Goal: Information Seeking & Learning: Learn about a topic

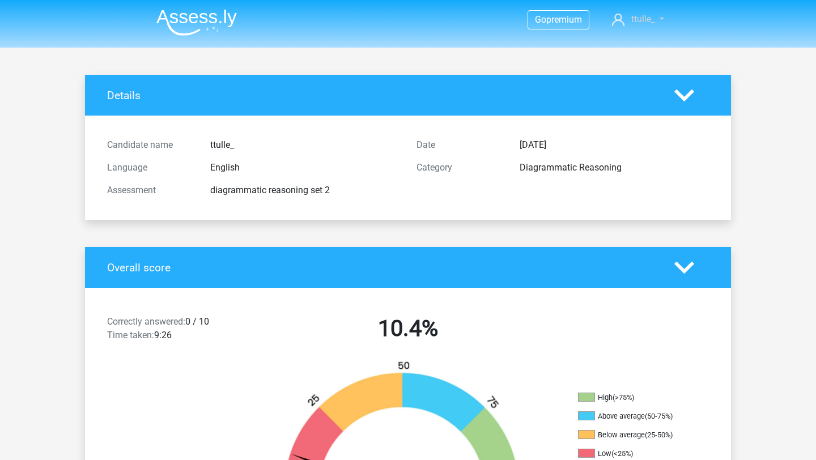
click at [638, 18] on span "ttulle_" at bounding box center [643, 19] width 24 height 11
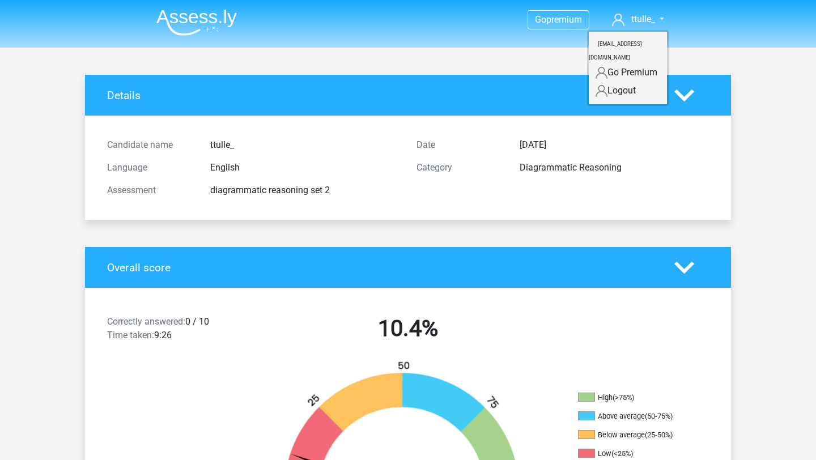
click at [613, 82] on link "Logout" at bounding box center [628, 91] width 78 height 18
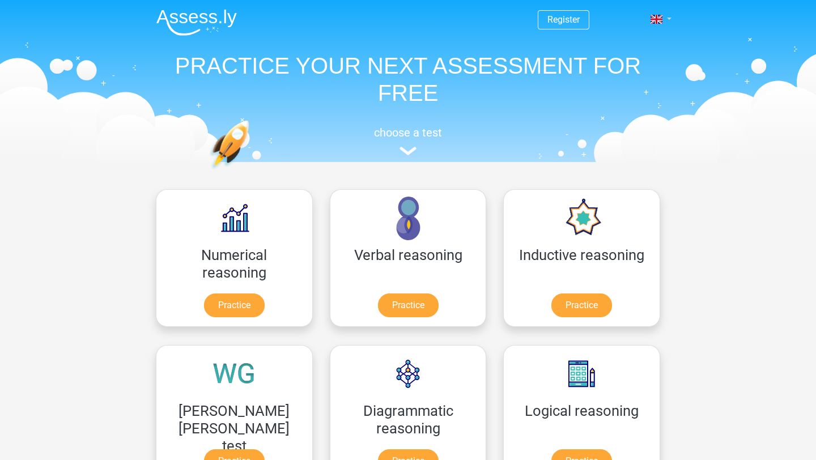
click at [662, 19] on link at bounding box center [657, 19] width 23 height 14
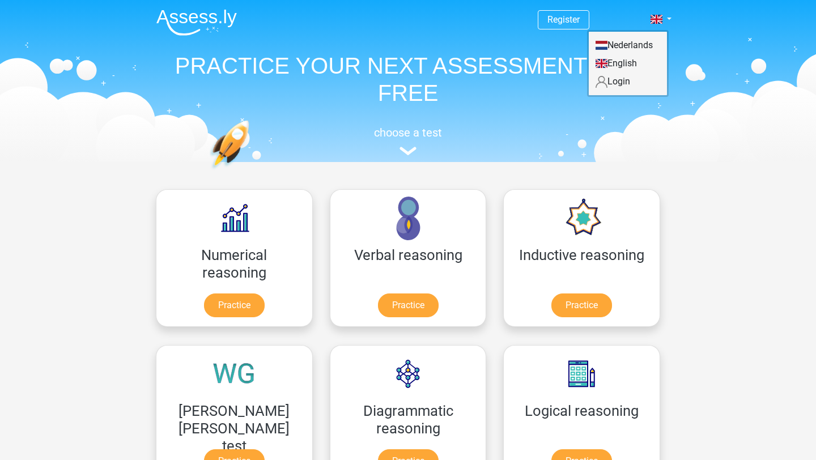
click at [614, 84] on link "Login" at bounding box center [628, 82] width 78 height 18
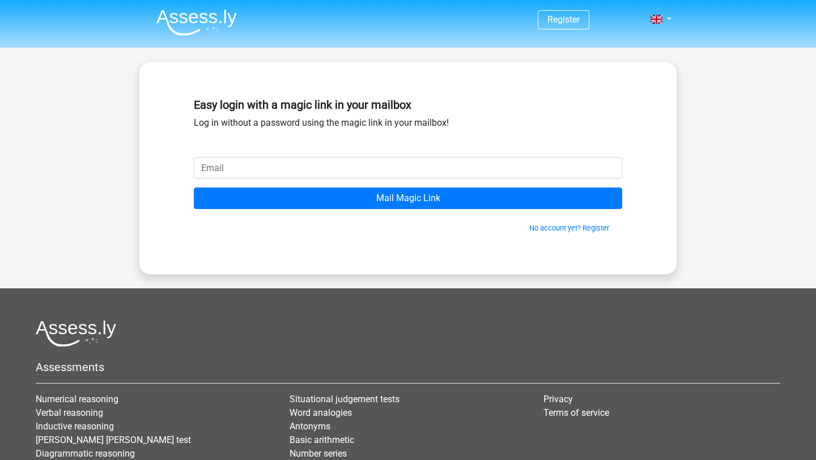
click at [497, 163] on input "email" at bounding box center [408, 168] width 428 height 22
click at [507, 130] on div "Easy login with a magic link in your mailbox Log in without a password using th…" at bounding box center [408, 124] width 428 height 63
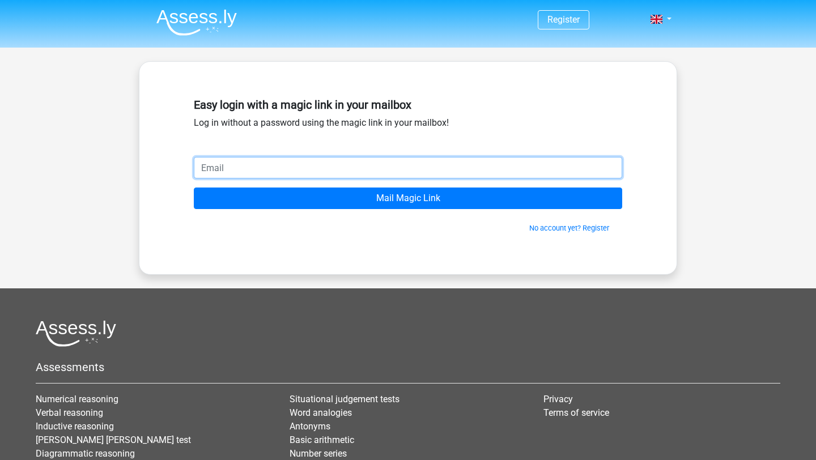
click at [501, 176] on input "email" at bounding box center [408, 168] width 428 height 22
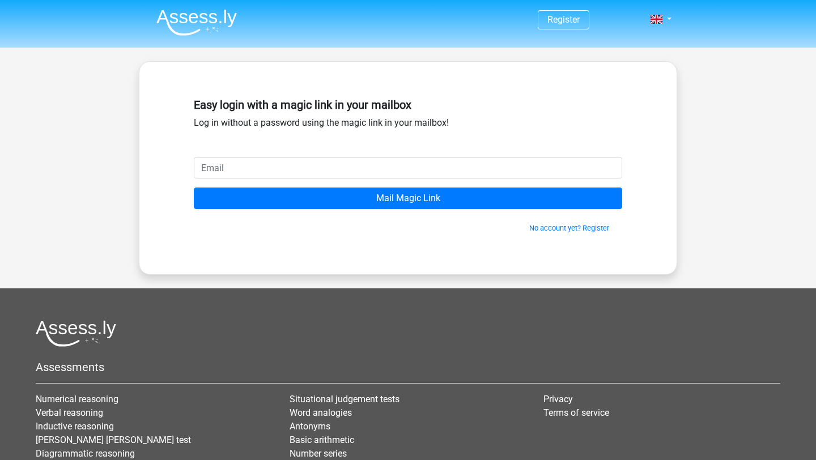
click at [519, 129] on div "Easy login with a magic link in your mailbox Log in without a password using th…" at bounding box center [408, 124] width 428 height 63
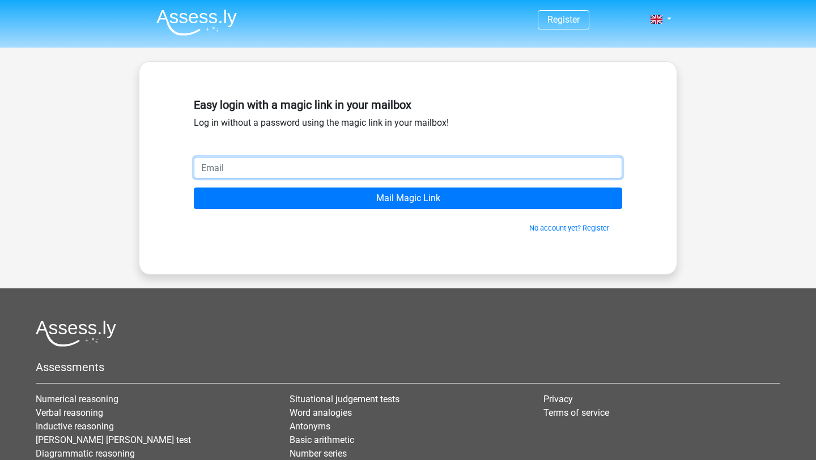
click at [303, 162] on input "email" at bounding box center [408, 168] width 428 height 22
paste input "thanatchai.cup@gmail.com"
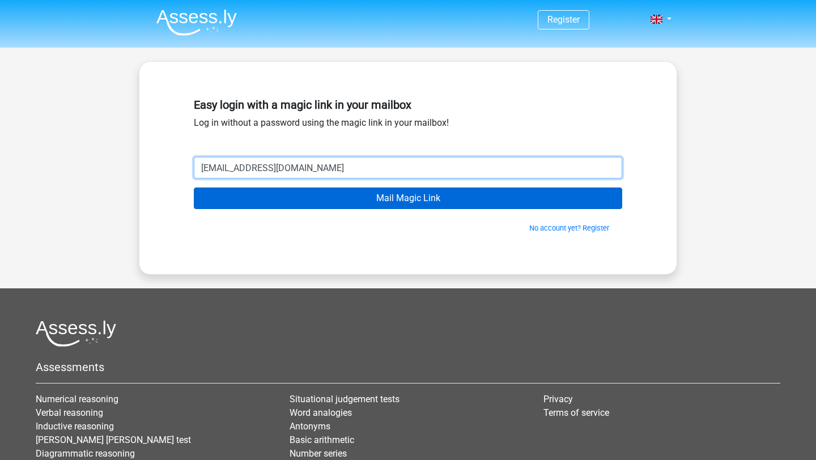
type input "thanatchai.cup@gmail.com"
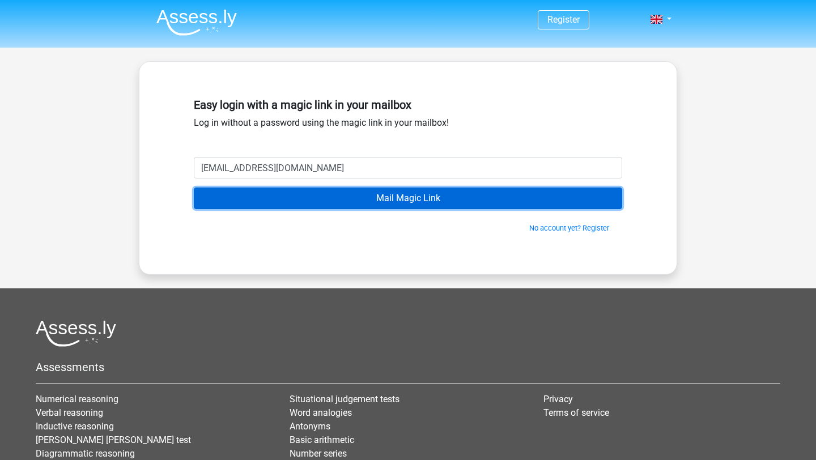
click at [374, 201] on input "Mail Magic Link" at bounding box center [408, 199] width 428 height 22
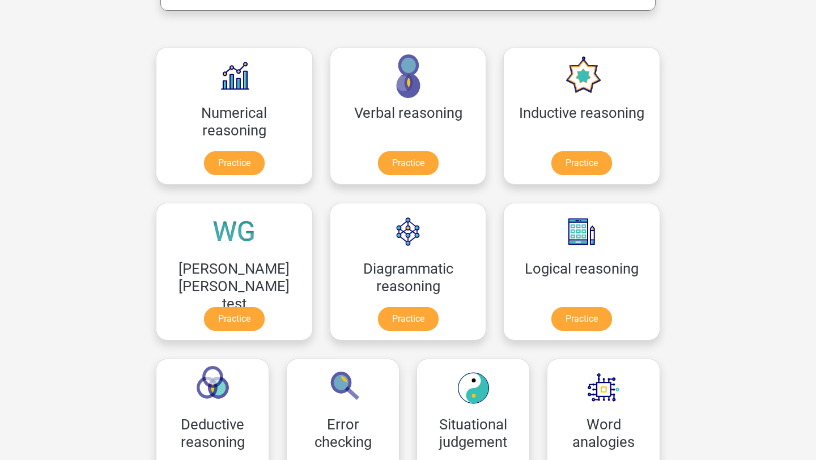
scroll to position [210, 0]
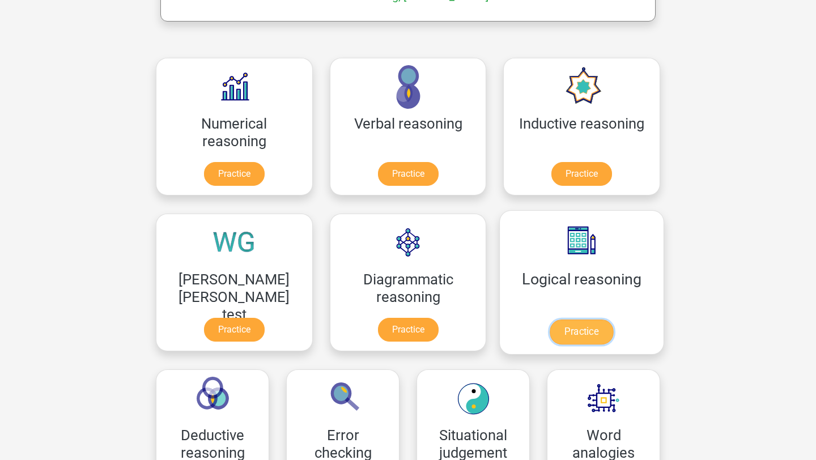
click at [550, 336] on link "Practice" at bounding box center [581, 332] width 63 height 25
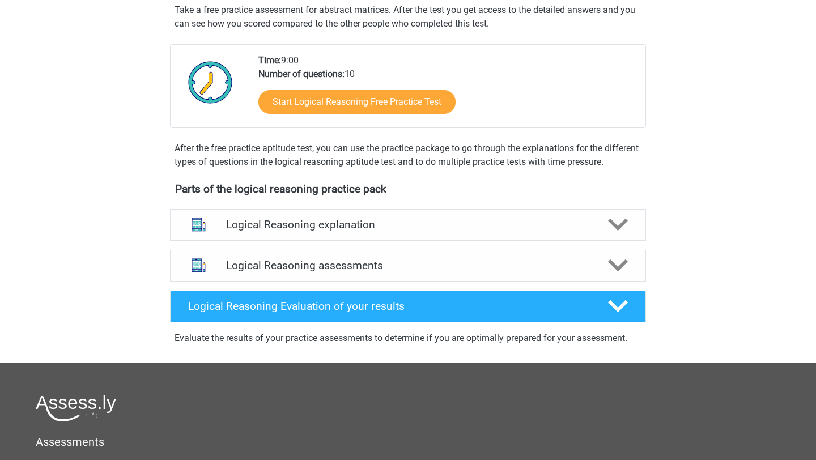
scroll to position [220, 0]
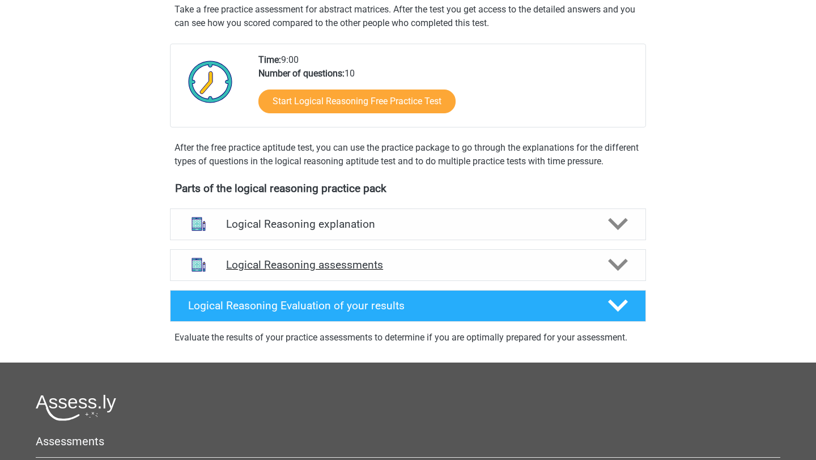
click at [471, 271] on h4 "Logical Reasoning assessments" at bounding box center [408, 264] width 364 height 13
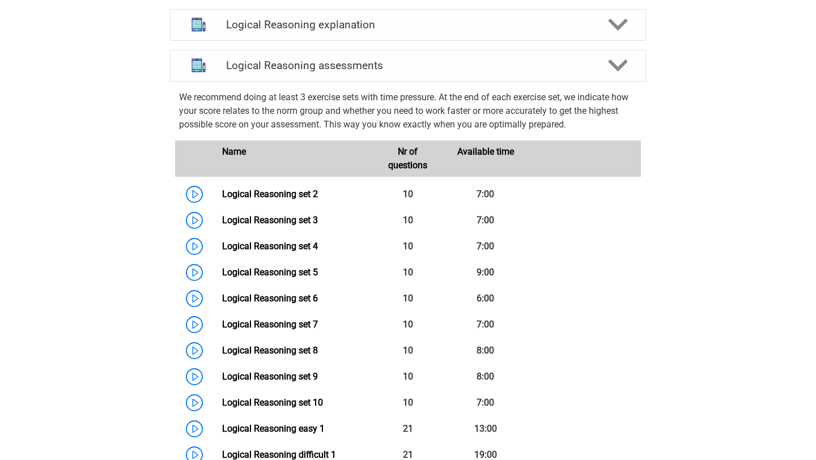
scroll to position [420, 0]
click at [312, 199] on link "Logical Reasoning set 2" at bounding box center [270, 193] width 96 height 11
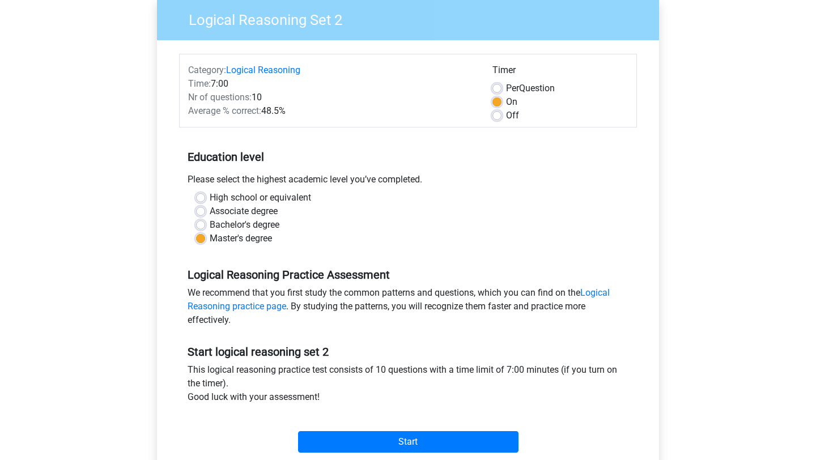
scroll to position [95, 0]
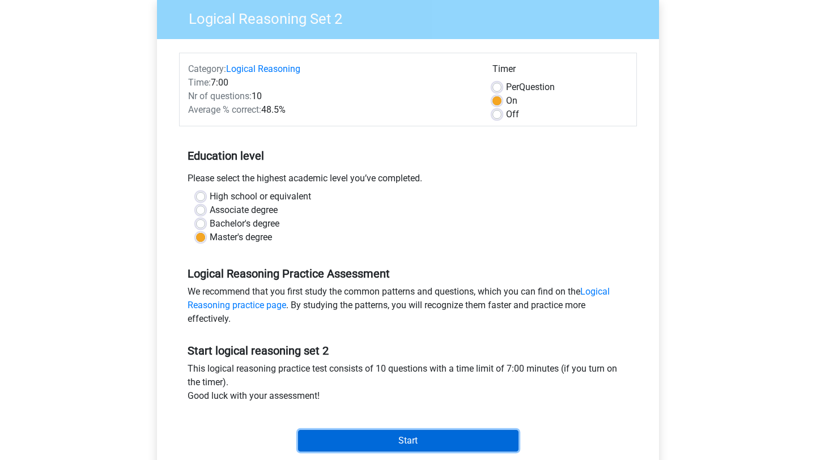
click at [410, 437] on input "Start" at bounding box center [408, 441] width 220 height 22
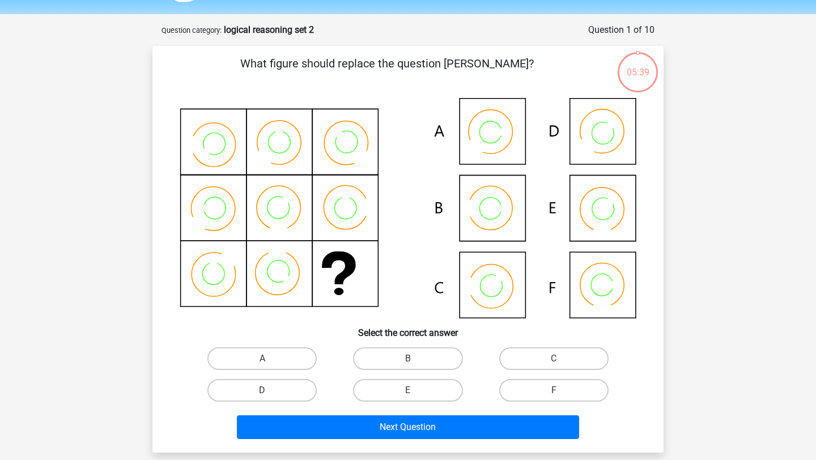
scroll to position [35, 0]
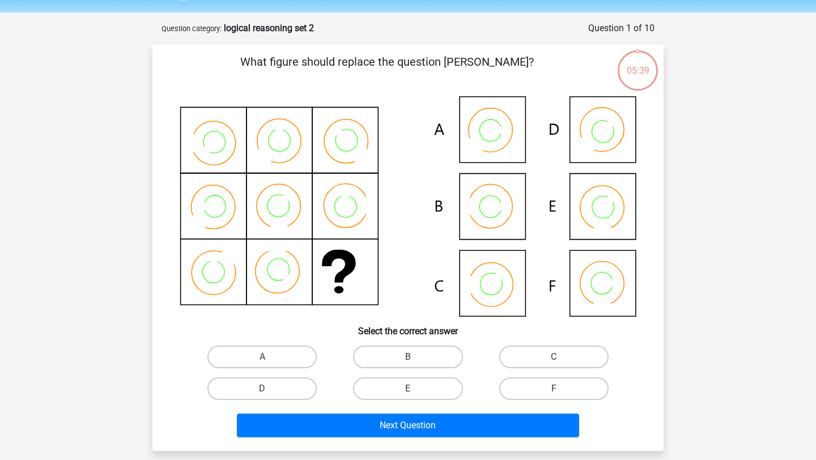
click at [498, 291] on icon at bounding box center [408, 206] width 457 height 220
click at [493, 289] on icon at bounding box center [408, 206] width 457 height 220
click at [486, 220] on icon at bounding box center [408, 206] width 457 height 220
click at [398, 354] on label "B" at bounding box center [407, 357] width 109 height 23
click at [408, 357] on input "B" at bounding box center [411, 360] width 7 height 7
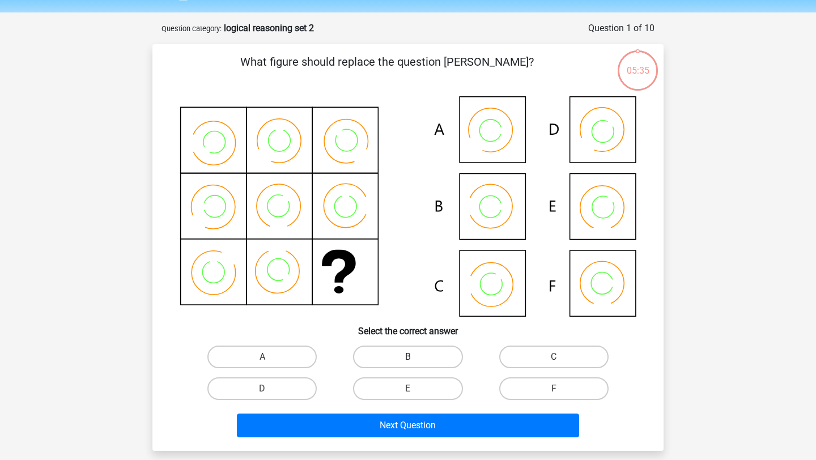
radio input "true"
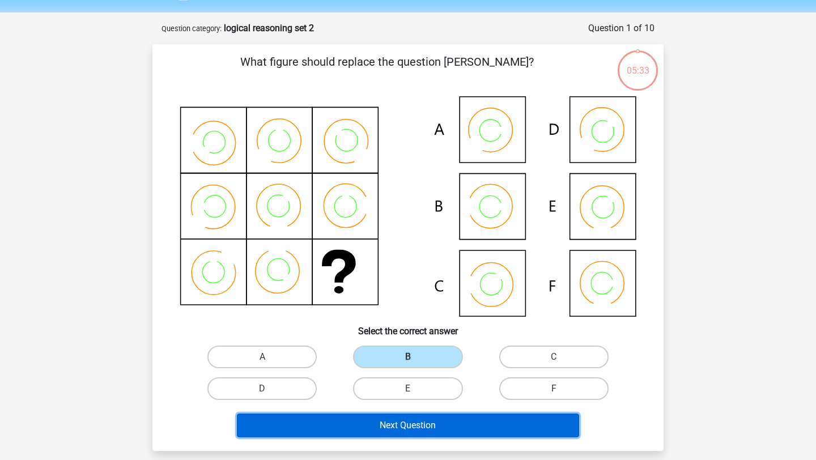
click at [410, 427] on button "Next Question" at bounding box center [408, 426] width 343 height 24
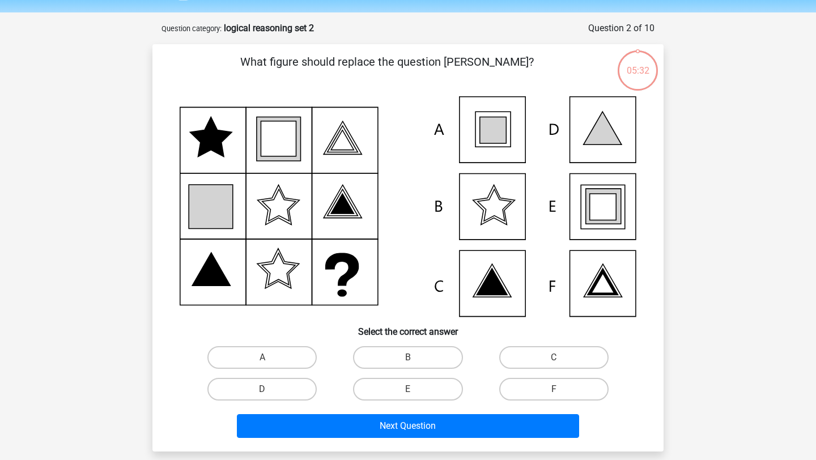
scroll to position [57, 0]
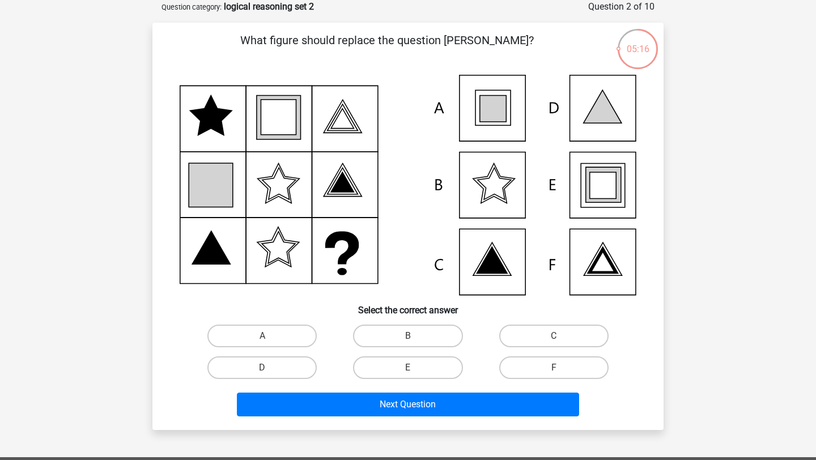
click at [593, 189] on icon at bounding box center [603, 185] width 27 height 27
click at [411, 374] on input "E" at bounding box center [411, 371] width 7 height 7
radio input "true"
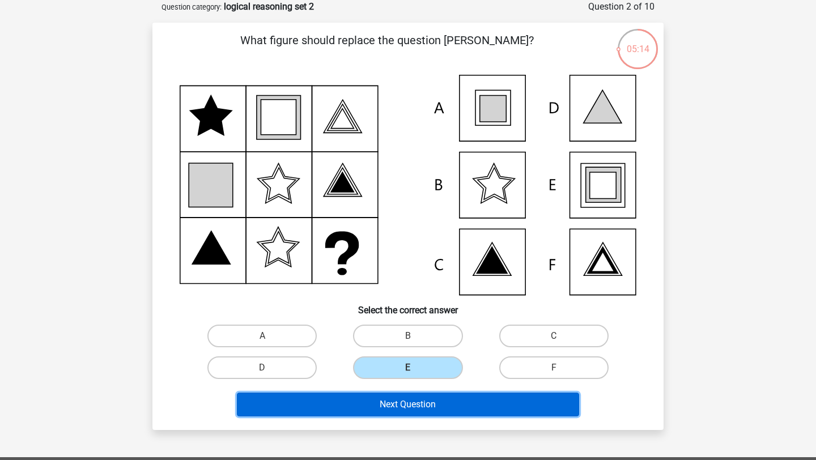
click at [435, 412] on button "Next Question" at bounding box center [408, 405] width 343 height 24
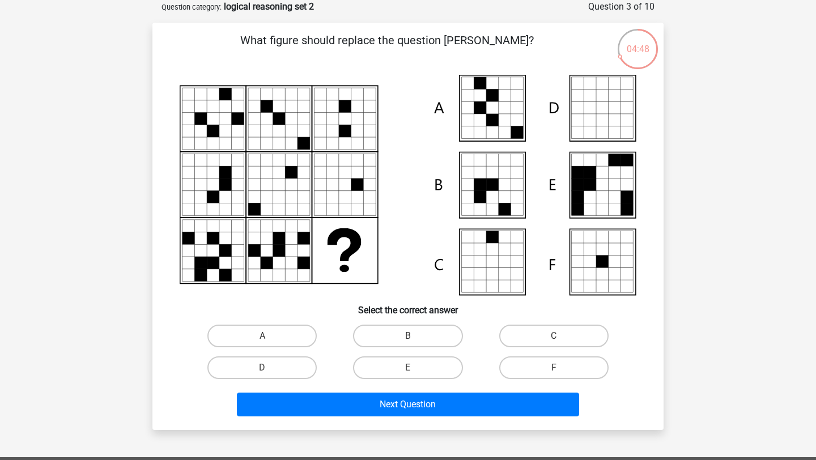
click at [489, 134] on icon at bounding box center [492, 132] width 12 height 12
click at [274, 338] on label "A" at bounding box center [261, 336] width 109 height 23
click at [270, 338] on input "A" at bounding box center [265, 339] width 7 height 7
radio input "true"
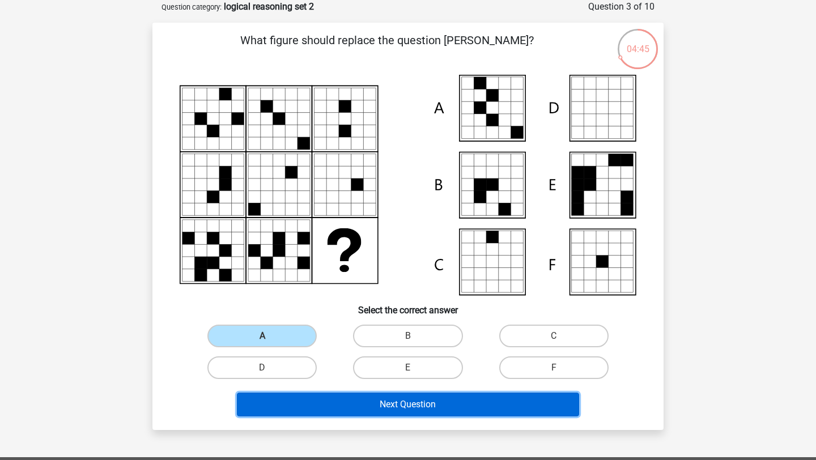
click at [356, 399] on button "Next Question" at bounding box center [408, 405] width 343 height 24
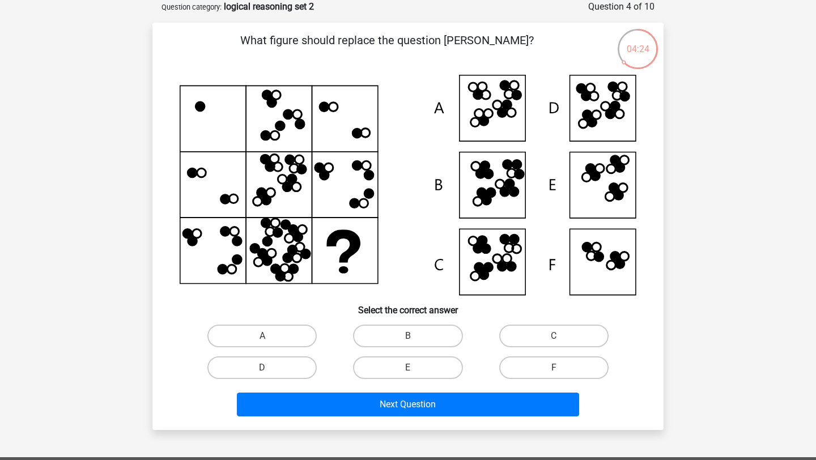
click at [618, 118] on icon at bounding box center [619, 113] width 9 height 9
click at [299, 359] on label "D" at bounding box center [261, 367] width 109 height 23
click at [270, 368] on input "D" at bounding box center [265, 371] width 7 height 7
radio input "true"
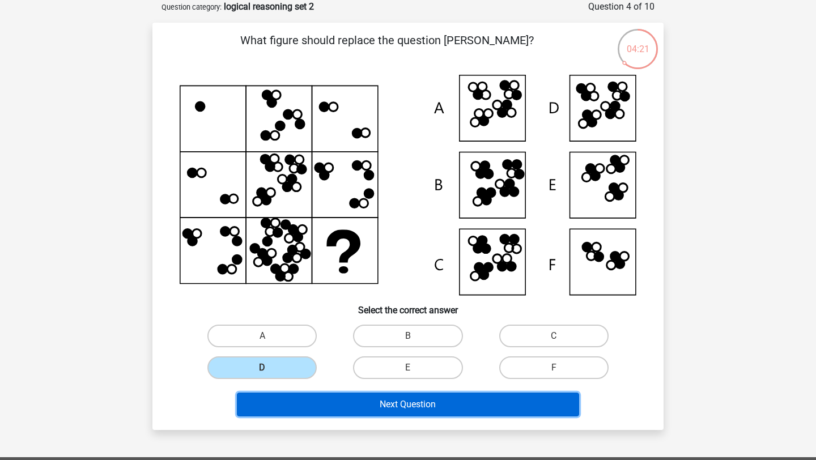
click at [359, 399] on button "Next Question" at bounding box center [408, 405] width 343 height 24
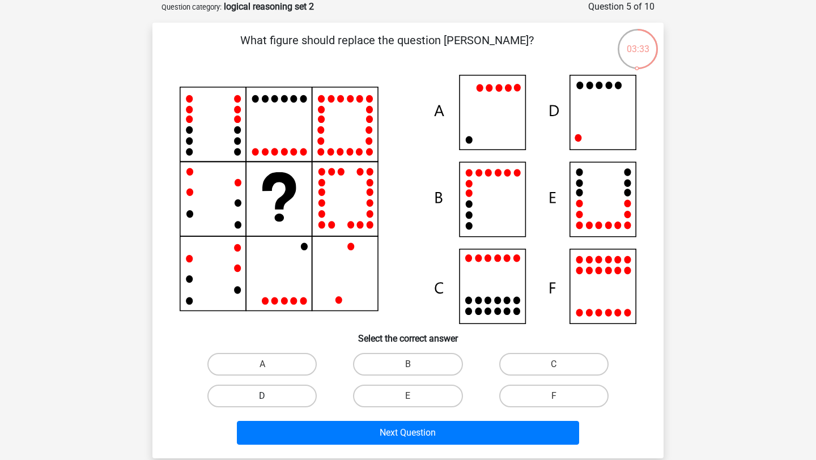
click at [296, 402] on label "D" at bounding box center [261, 396] width 109 height 23
click at [270, 402] on input "D" at bounding box center [265, 399] width 7 height 7
radio input "true"
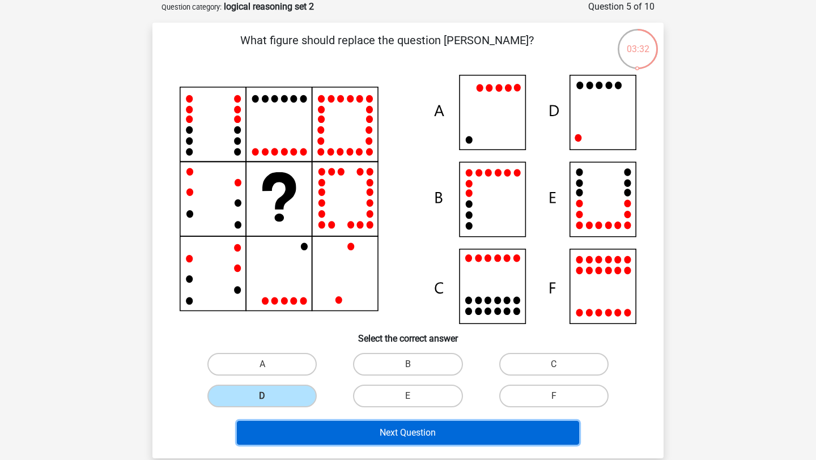
click at [326, 431] on button "Next Question" at bounding box center [408, 433] width 343 height 24
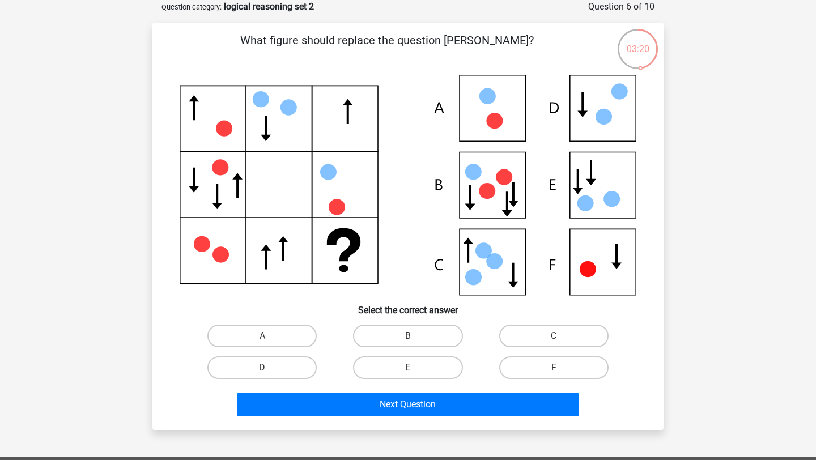
click at [383, 367] on label "E" at bounding box center [407, 367] width 109 height 23
click at [408, 368] on input "E" at bounding box center [411, 371] width 7 height 7
radio input "true"
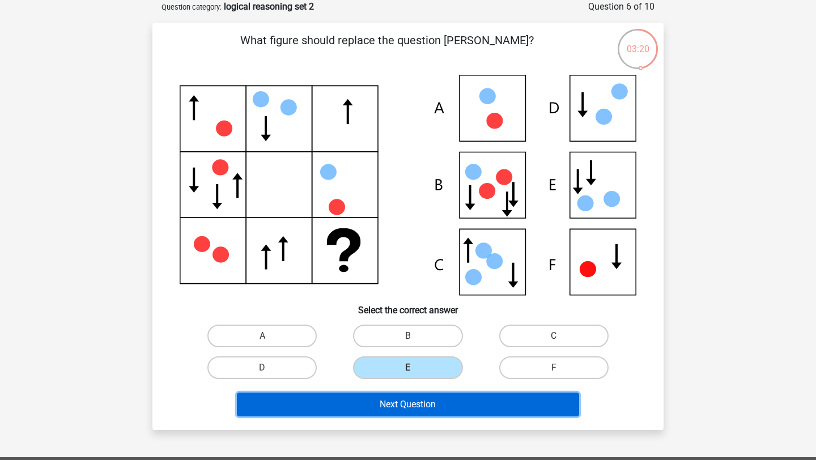
click at [412, 411] on button "Next Question" at bounding box center [408, 405] width 343 height 24
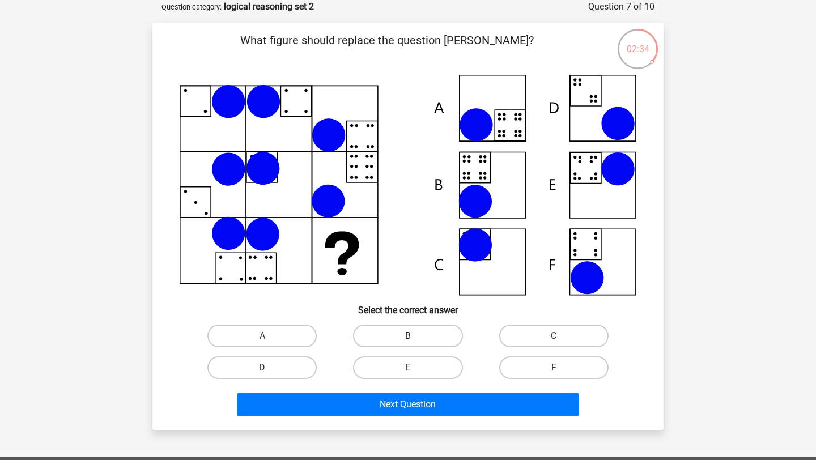
click at [378, 343] on label "B" at bounding box center [407, 336] width 109 height 23
click at [408, 343] on input "B" at bounding box center [411, 339] width 7 height 7
radio input "true"
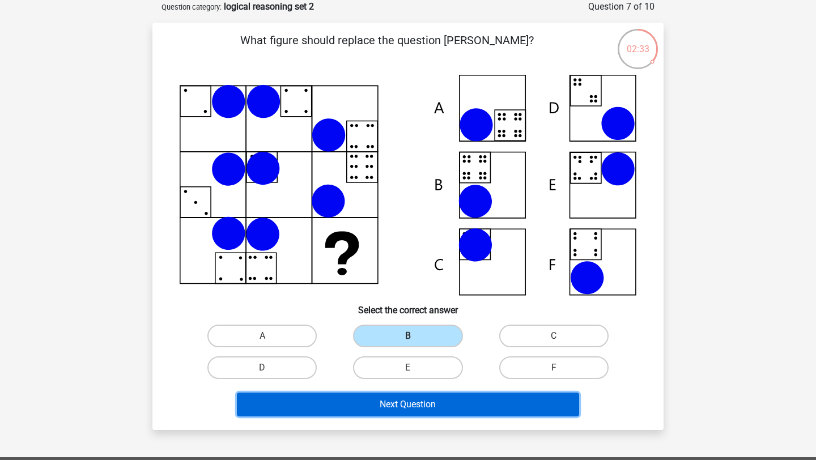
click at [406, 407] on button "Next Question" at bounding box center [408, 405] width 343 height 24
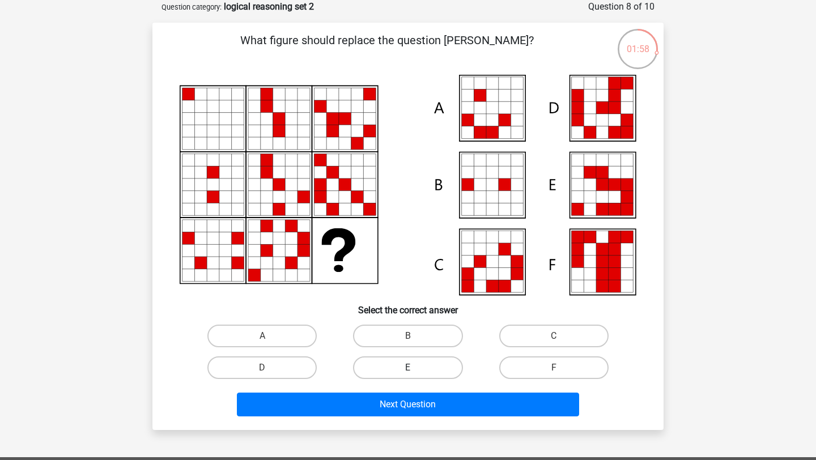
click at [369, 361] on label "E" at bounding box center [407, 367] width 109 height 23
click at [408, 368] on input "E" at bounding box center [411, 371] width 7 height 7
radio input "true"
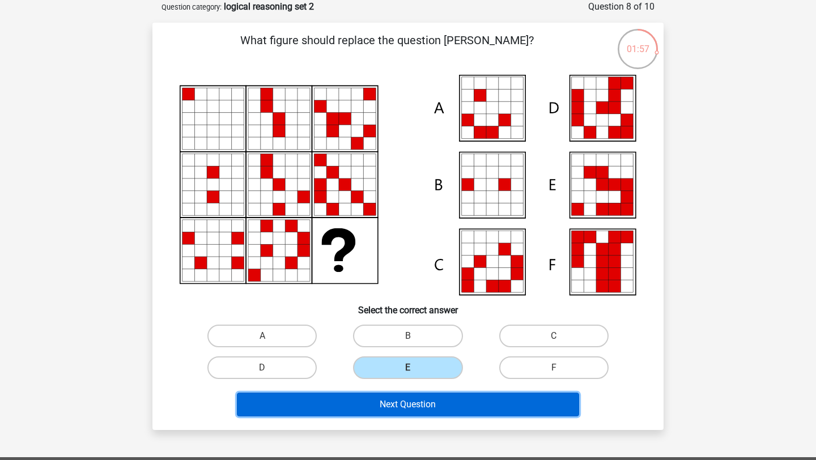
click at [394, 395] on button "Next Question" at bounding box center [408, 405] width 343 height 24
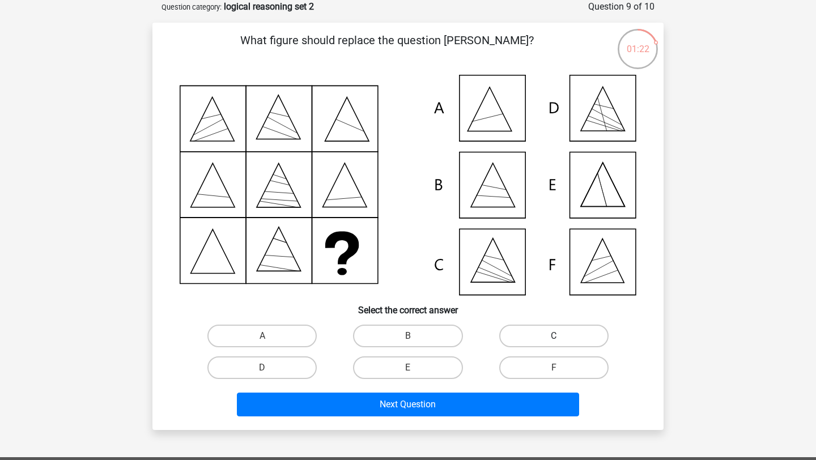
click at [518, 331] on label "C" at bounding box center [553, 336] width 109 height 23
click at [554, 336] on input "C" at bounding box center [557, 339] width 7 height 7
radio input "true"
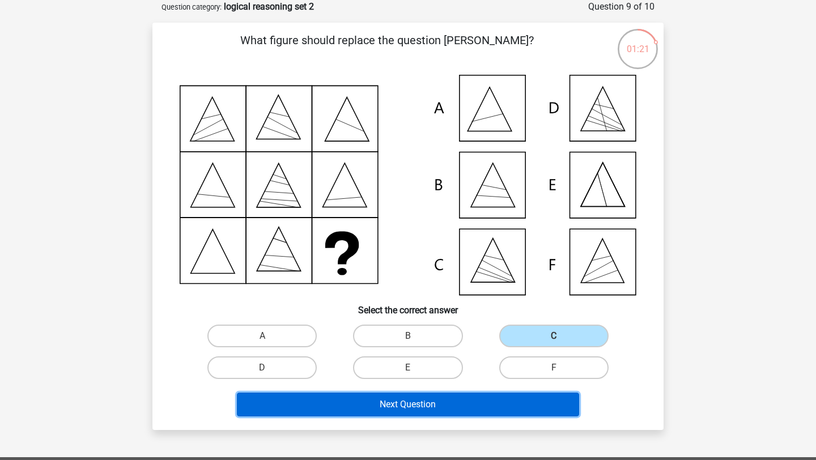
click at [463, 407] on button "Next Question" at bounding box center [408, 405] width 343 height 24
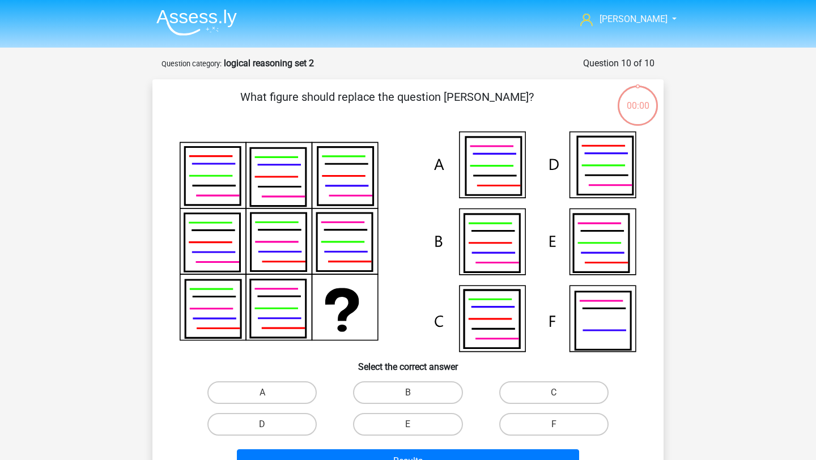
scroll to position [57, 0]
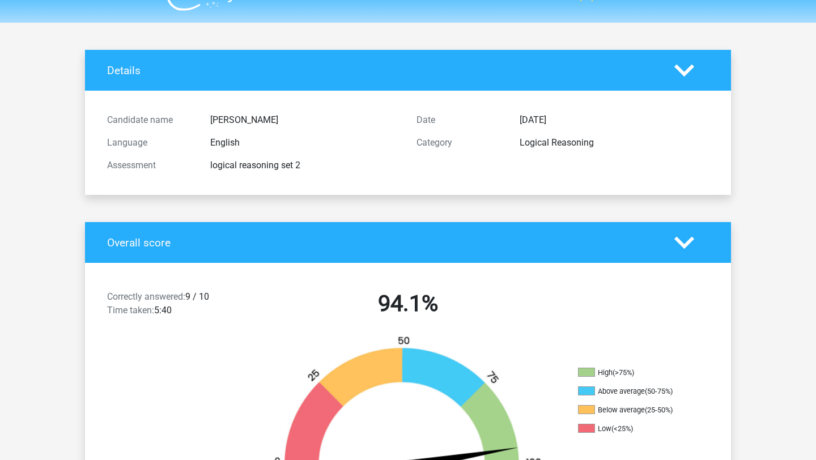
scroll to position [24, 0]
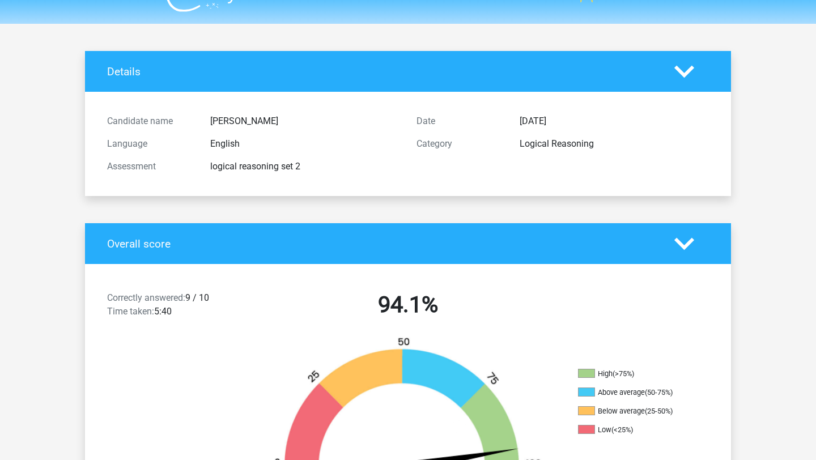
click at [498, 69] on h4 "Details" at bounding box center [382, 71] width 550 height 13
click at [691, 72] on icon at bounding box center [684, 72] width 20 height 20
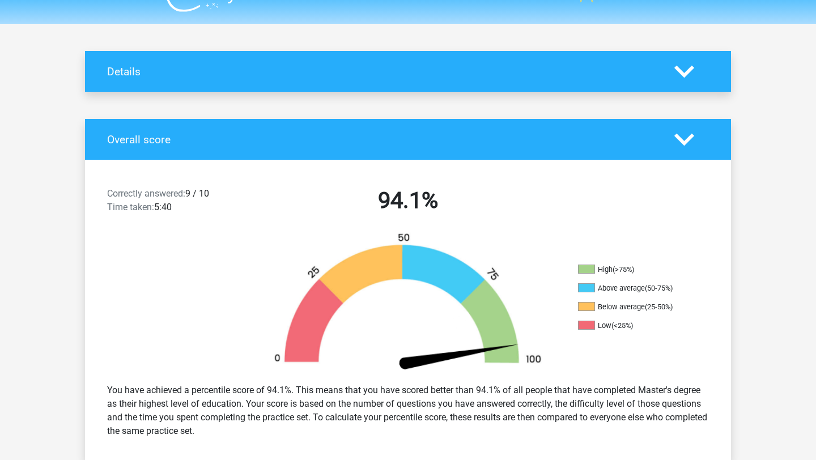
click at [691, 76] on icon at bounding box center [684, 72] width 20 height 20
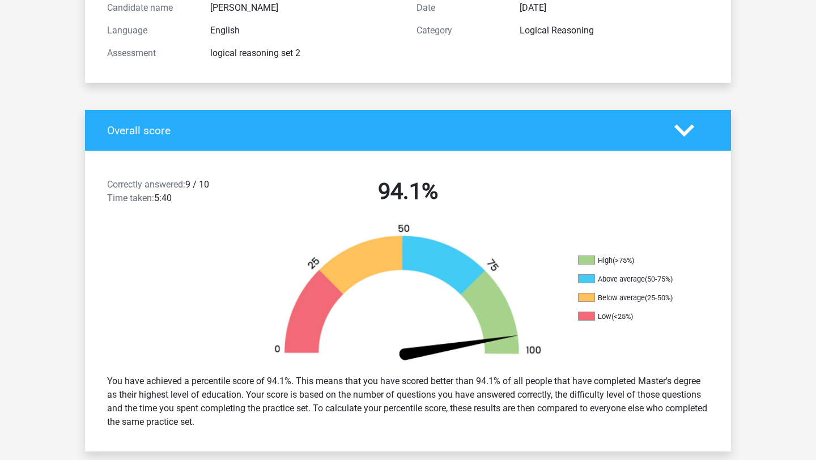
scroll to position [138, 0]
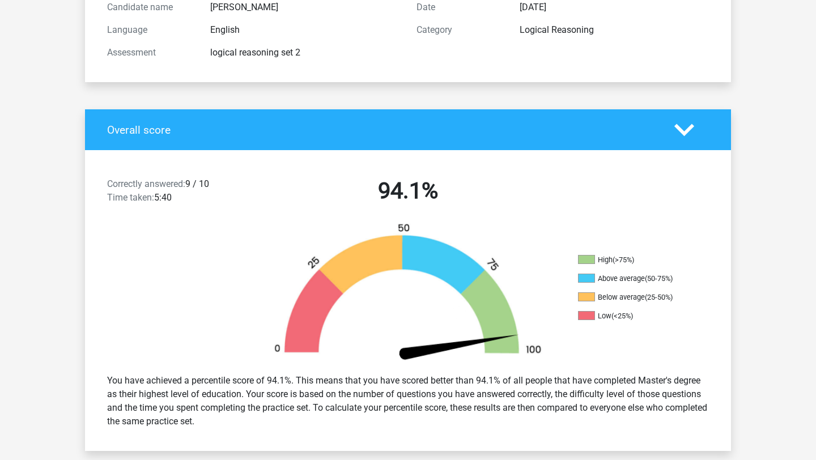
click at [683, 136] on icon at bounding box center [684, 130] width 20 height 20
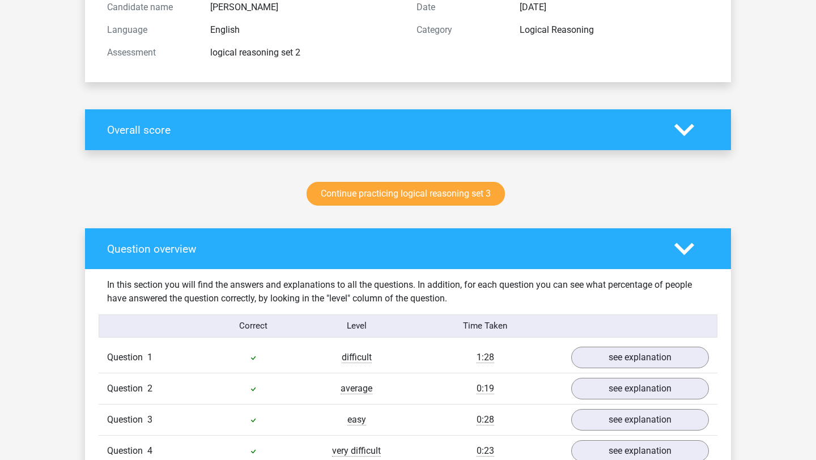
click at [682, 134] on icon at bounding box center [684, 130] width 20 height 20
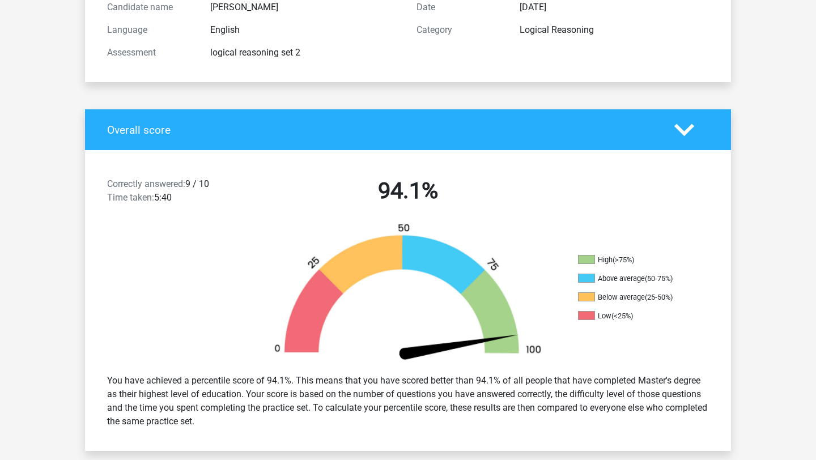
click at [682, 134] on icon at bounding box center [684, 130] width 20 height 20
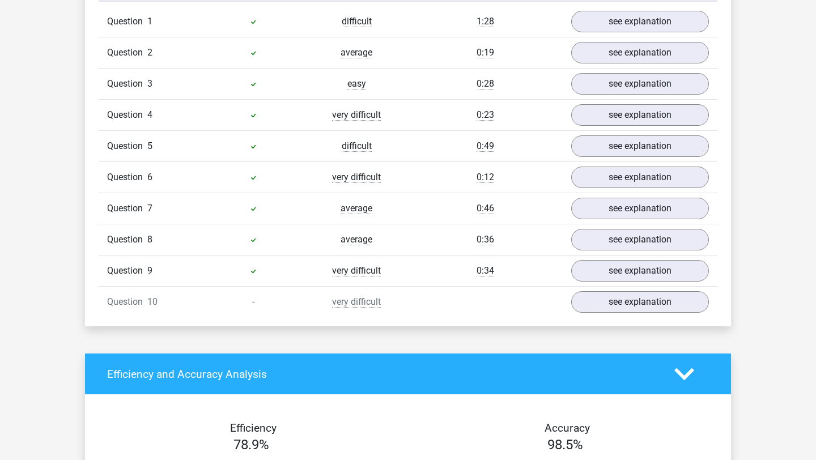
scroll to position [473, 0]
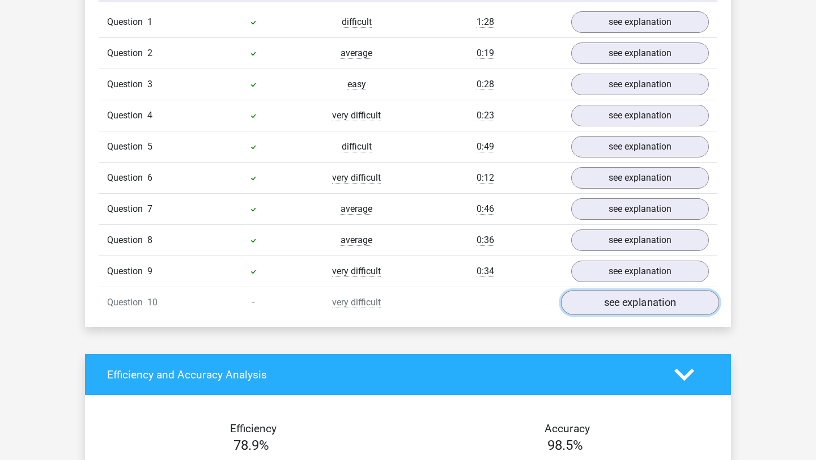
click at [610, 306] on link "see explanation" at bounding box center [640, 302] width 158 height 25
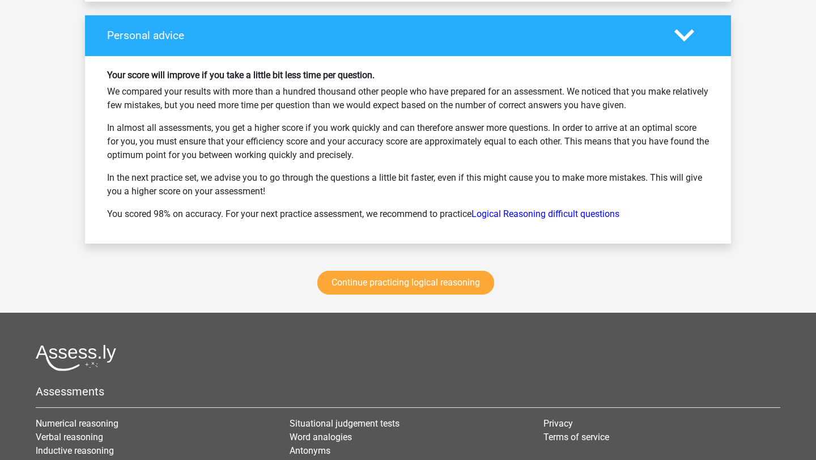
scroll to position [1765, 0]
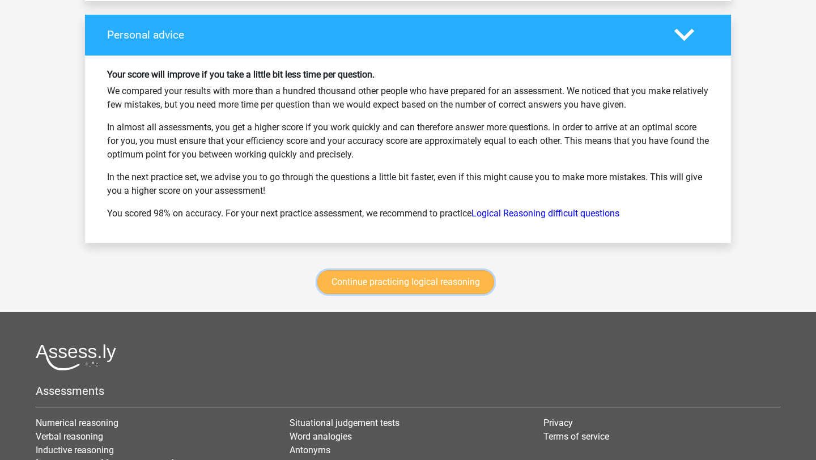
click at [469, 285] on link "Continue practicing logical reasoning" at bounding box center [405, 282] width 177 height 24
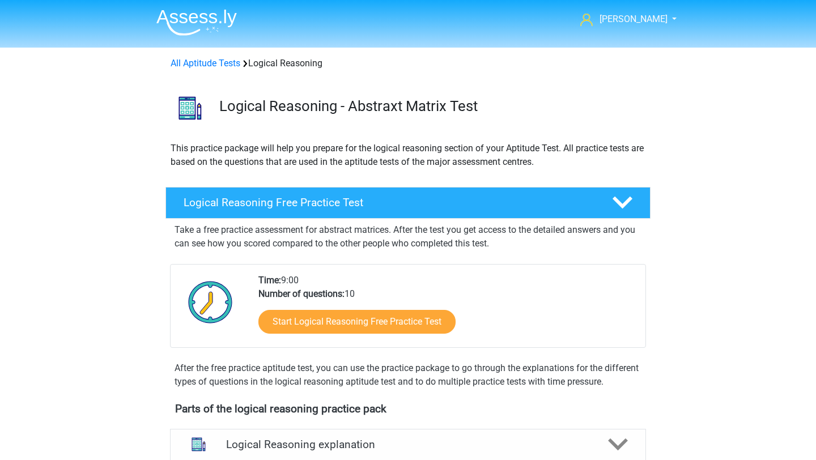
click at [206, 18] on img at bounding box center [196, 22] width 80 height 27
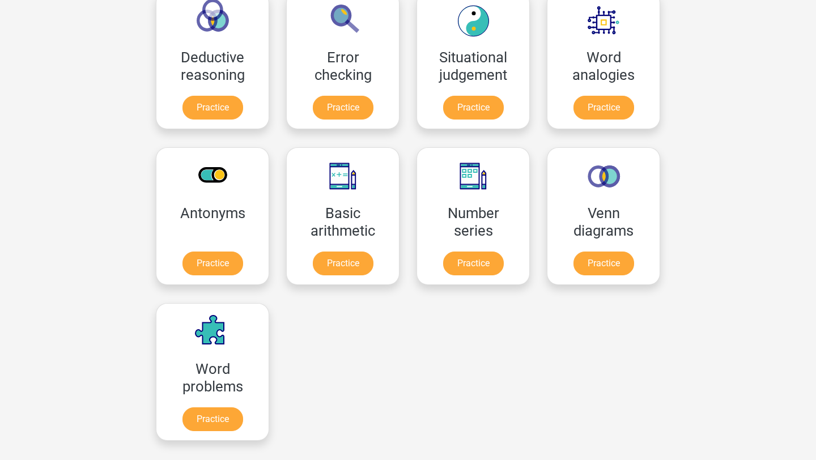
scroll to position [510, 0]
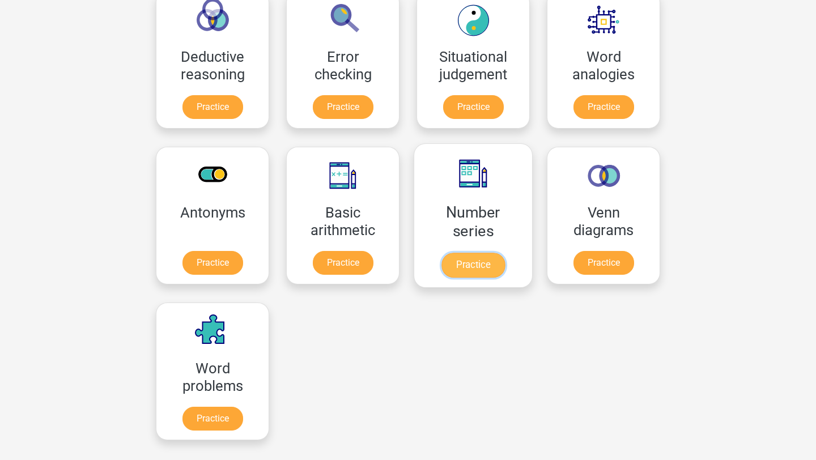
click at [441, 267] on link "Practice" at bounding box center [472, 265] width 63 height 25
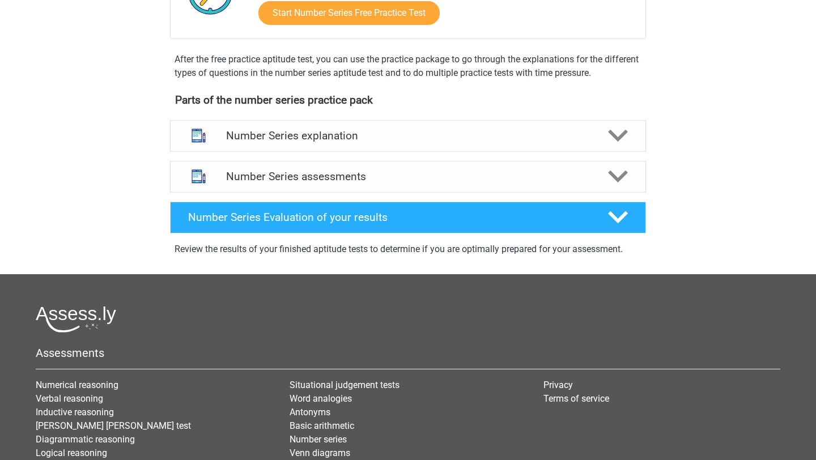
scroll to position [320, 0]
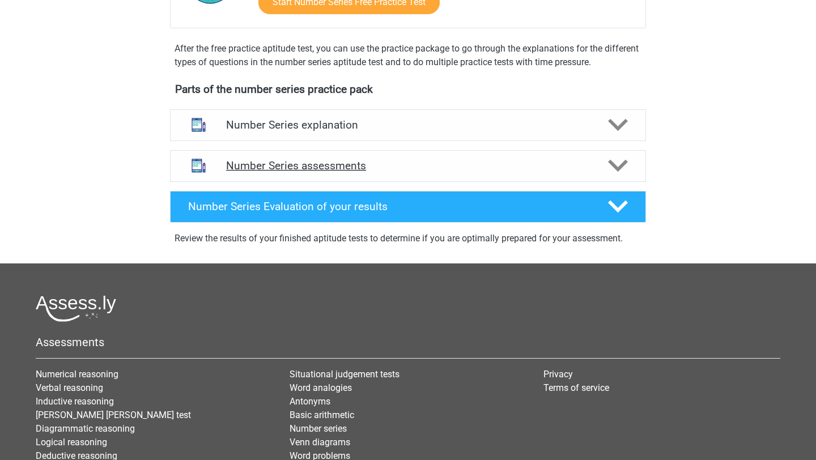
click at [222, 180] on div "Number Series assessments" at bounding box center [408, 166] width 476 height 32
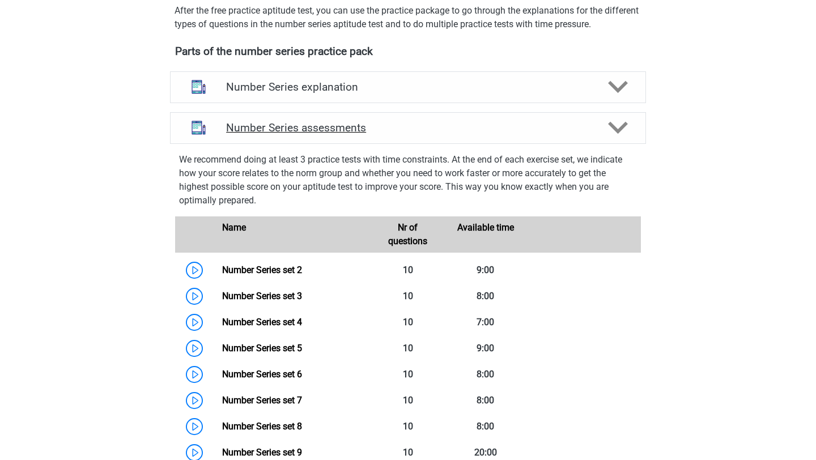
scroll to position [360, 0]
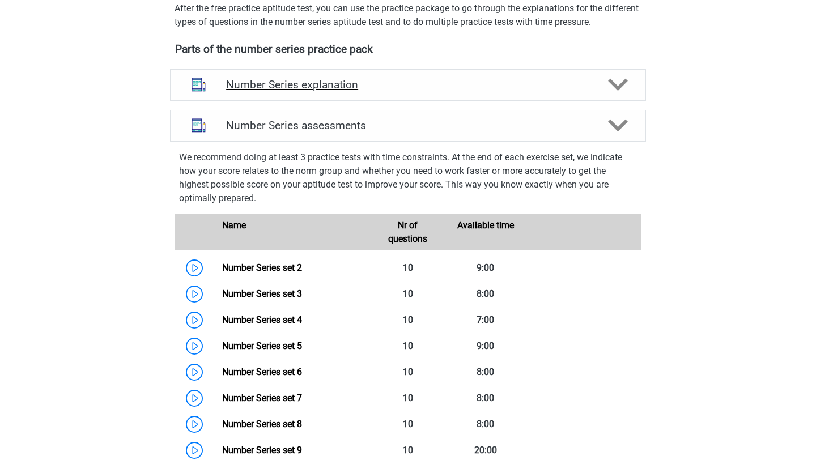
click at [242, 94] on div "Number Series explanation" at bounding box center [408, 85] width 476 height 32
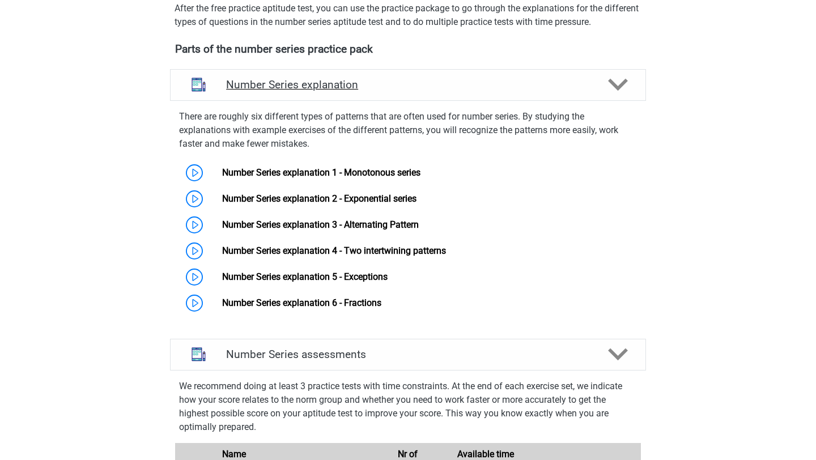
click at [242, 94] on div "Number Series explanation" at bounding box center [408, 85] width 476 height 32
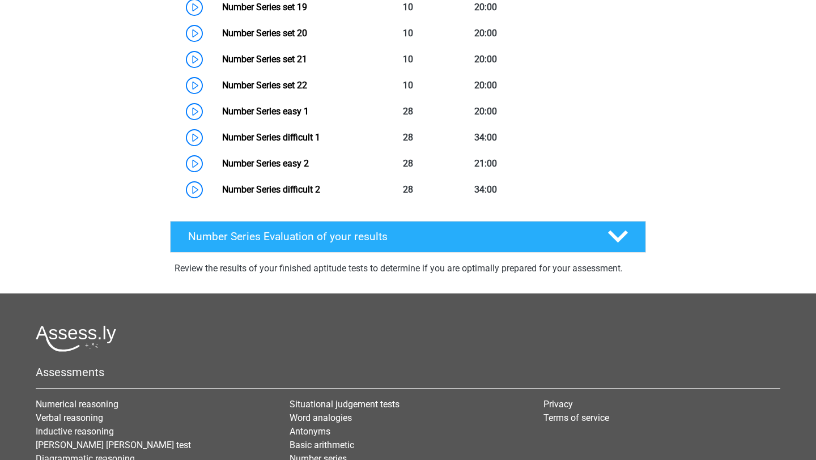
scroll to position [1075, 0]
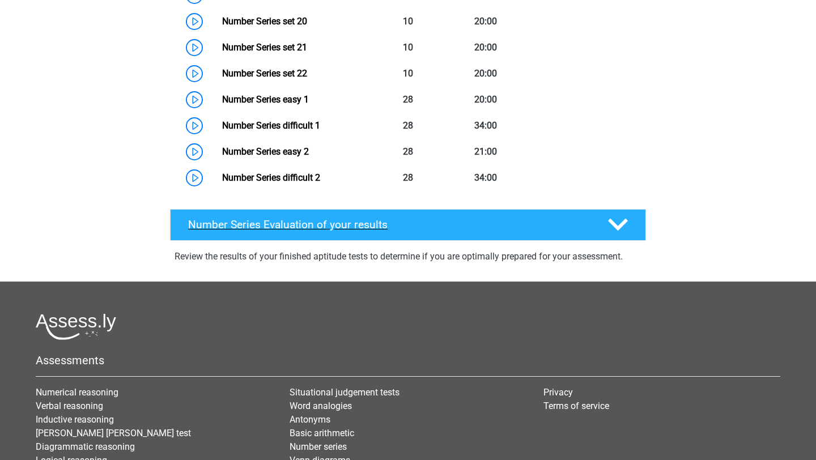
click at [275, 219] on h4 "Number Series Evaluation of your results" at bounding box center [389, 224] width 402 height 13
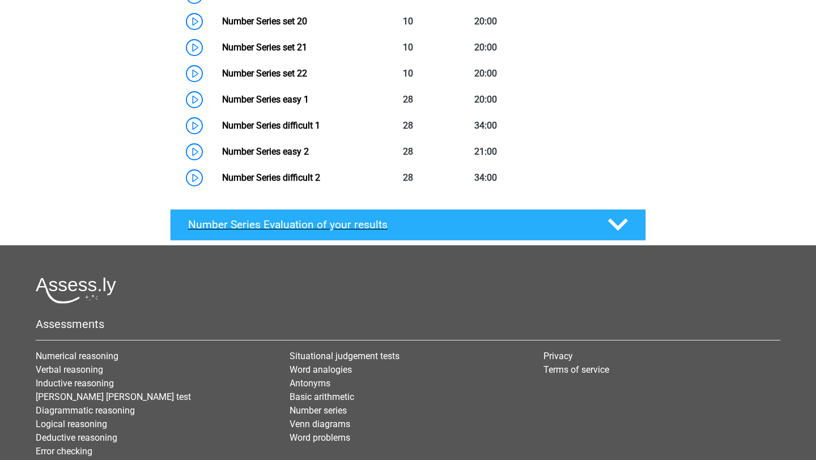
click at [275, 219] on h4 "Number Series Evaluation of your results" at bounding box center [389, 224] width 402 height 13
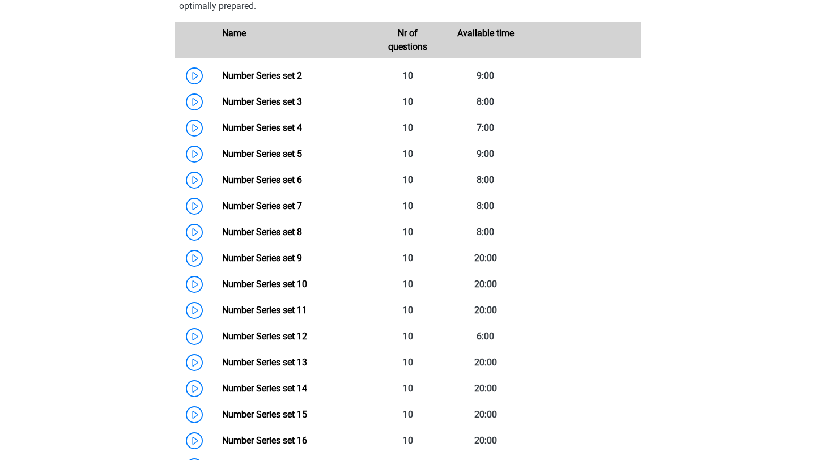
scroll to position [552, 0]
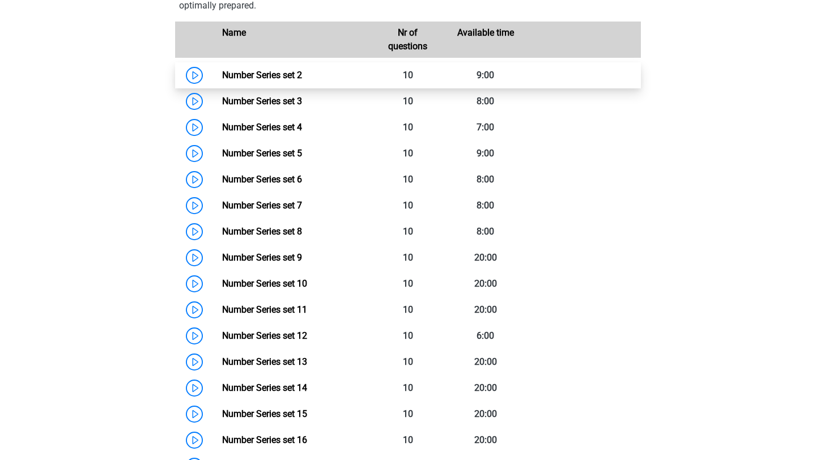
click at [255, 80] on link "Number Series set 2" at bounding box center [262, 75] width 80 height 11
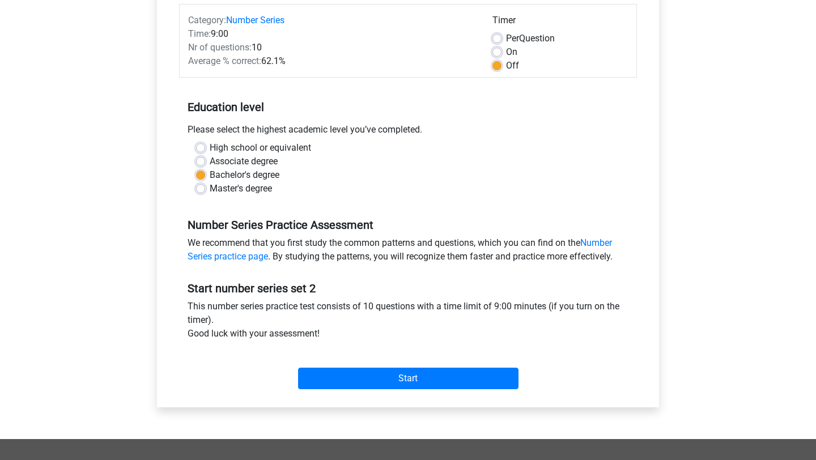
scroll to position [156, 0]
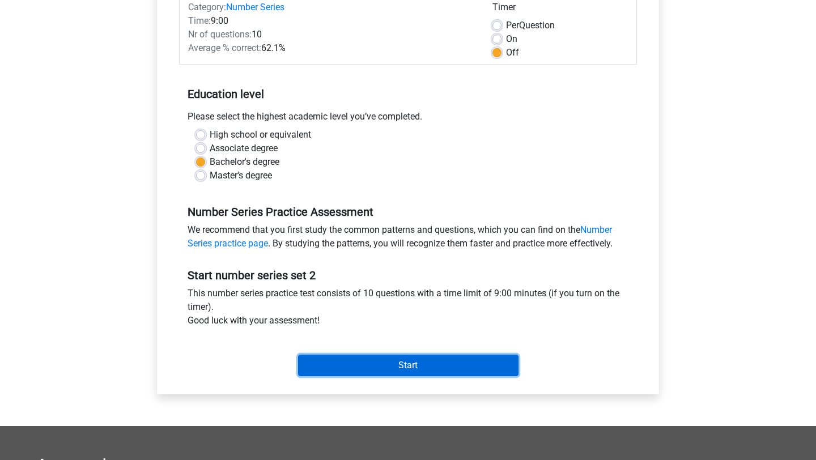
click at [333, 369] on input "Start" at bounding box center [408, 366] width 220 height 22
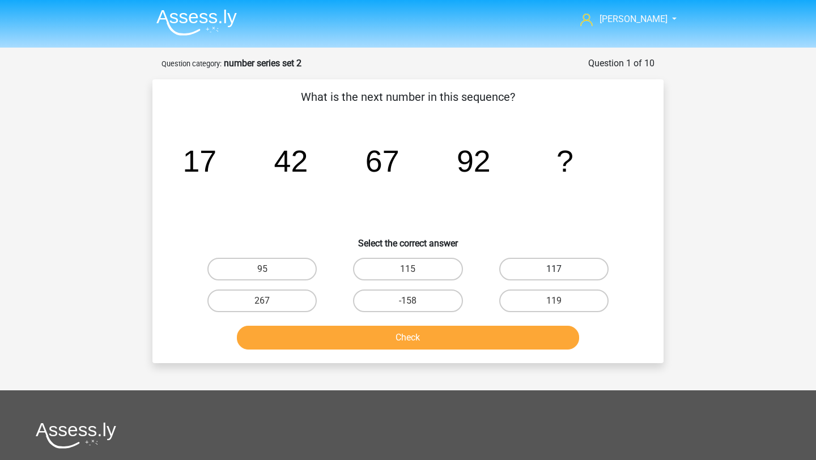
click at [540, 272] on label "117" at bounding box center [553, 269] width 109 height 23
click at [554, 272] on input "117" at bounding box center [557, 272] width 7 height 7
radio input "true"
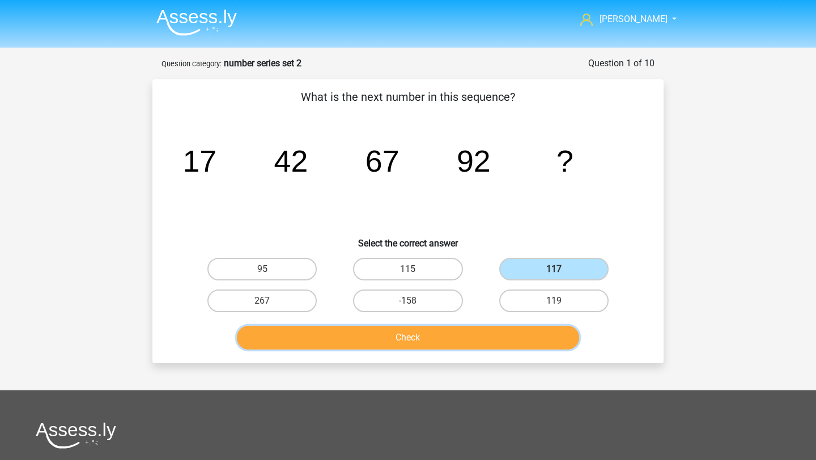
click at [485, 340] on button "Check" at bounding box center [408, 338] width 343 height 24
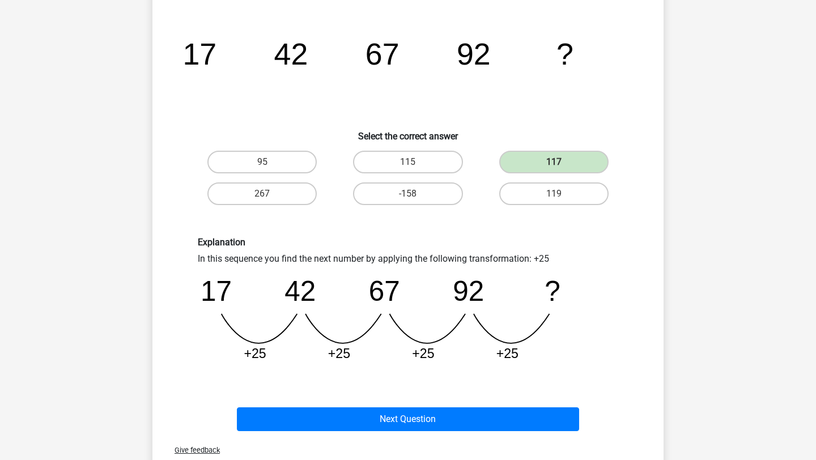
scroll to position [314, 0]
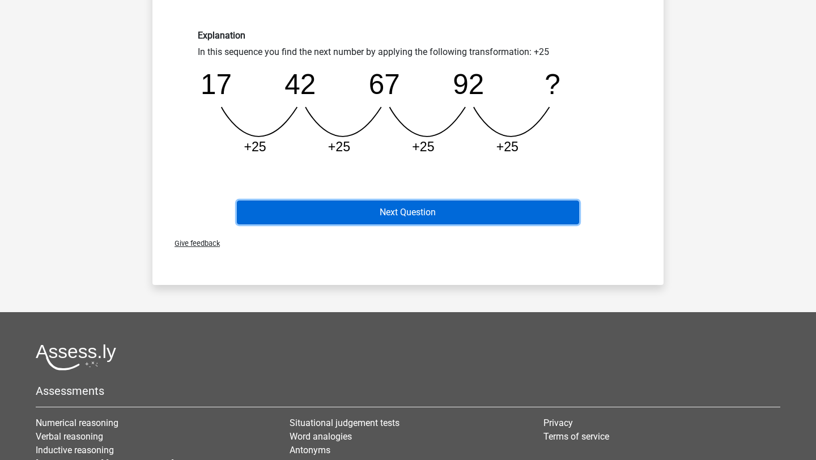
click at [446, 216] on button "Next Question" at bounding box center [408, 213] width 343 height 24
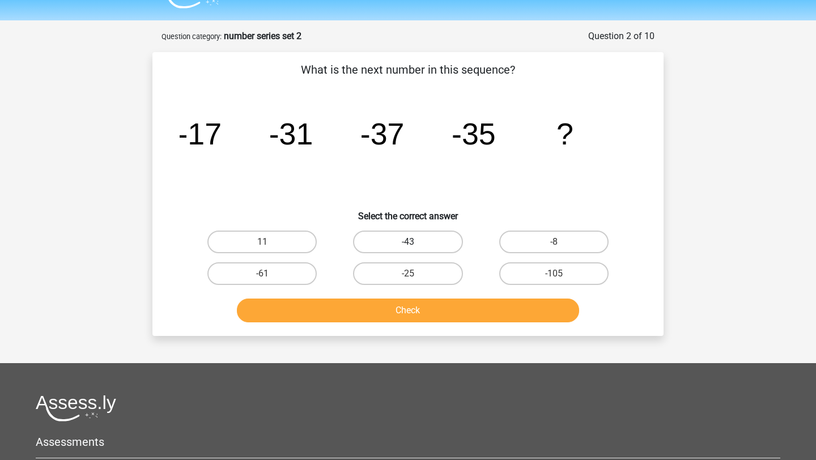
scroll to position [27, 0]
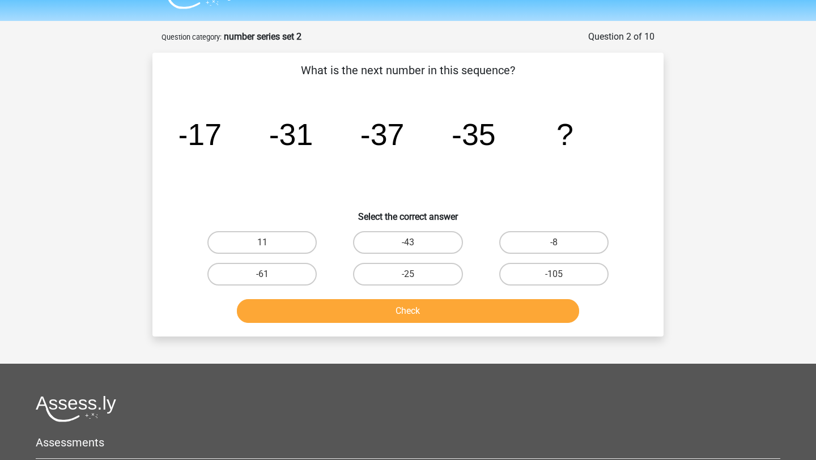
click at [415, 309] on button "Check" at bounding box center [408, 311] width 343 height 24
click at [291, 251] on label "11" at bounding box center [261, 242] width 109 height 23
click at [270, 250] on input "11" at bounding box center [265, 245] width 7 height 7
radio input "true"
click at [291, 251] on label "11" at bounding box center [261, 242] width 109 height 23
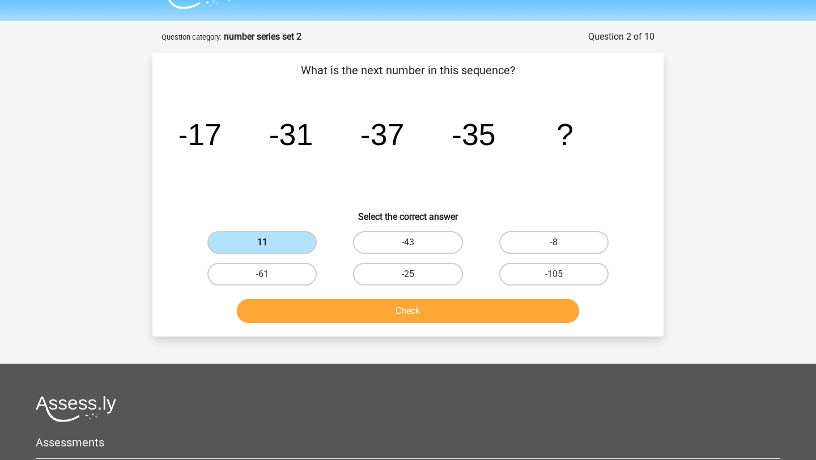
click at [270, 250] on input "11" at bounding box center [265, 245] width 7 height 7
click at [346, 305] on button "Check" at bounding box center [408, 311] width 343 height 24
click at [362, 309] on button "Check" at bounding box center [408, 311] width 343 height 24
click at [258, 245] on label "11" at bounding box center [261, 242] width 109 height 23
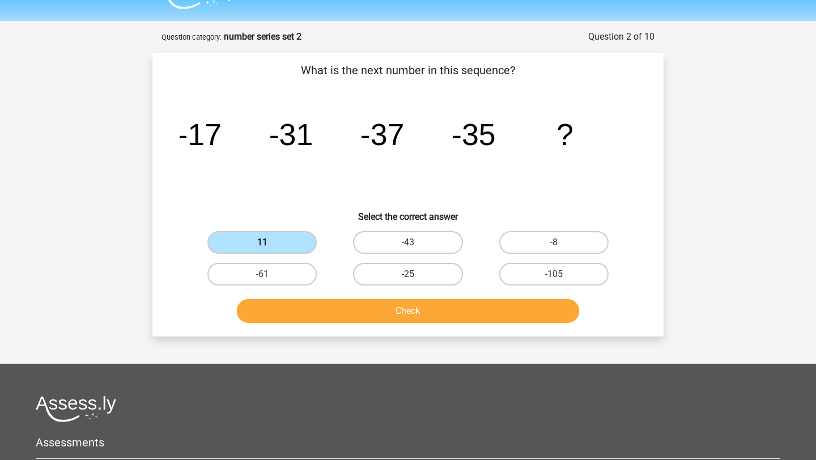
click at [262, 245] on input "11" at bounding box center [265, 245] width 7 height 7
click at [373, 313] on button "Check" at bounding box center [408, 311] width 343 height 24
click at [399, 243] on label "-43" at bounding box center [407, 242] width 109 height 23
click at [408, 243] on input "-43" at bounding box center [411, 245] width 7 height 7
radio input "true"
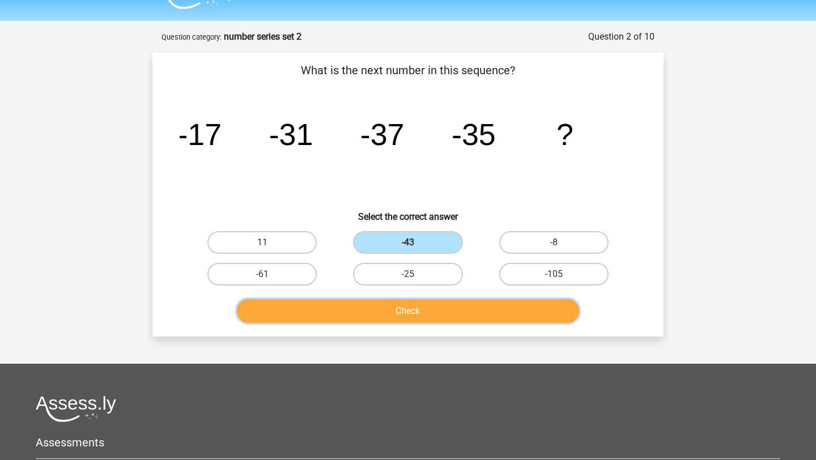
click at [411, 310] on button "Check" at bounding box center [408, 311] width 343 height 24
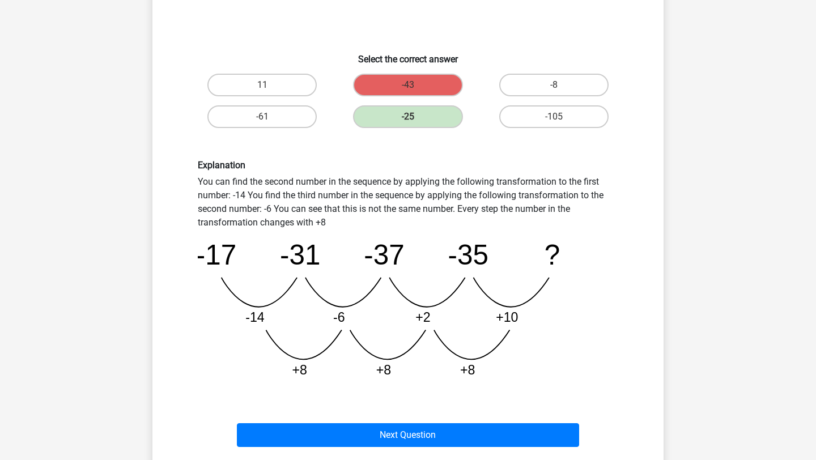
scroll to position [185, 0]
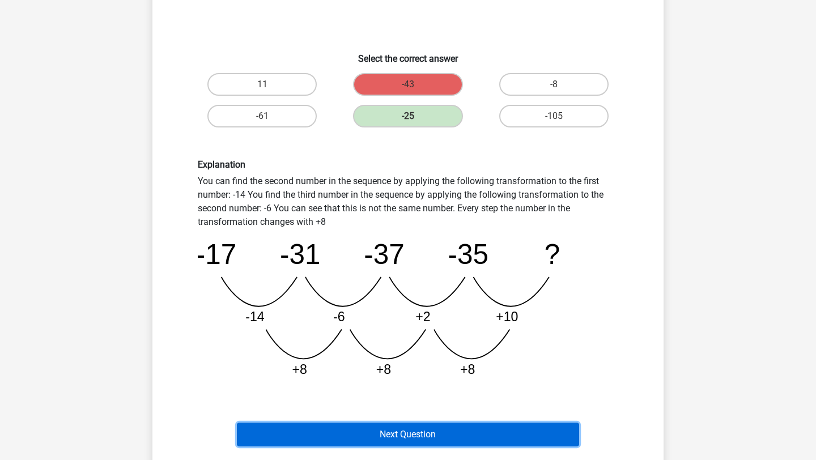
click at [398, 433] on button "Next Question" at bounding box center [408, 435] width 343 height 24
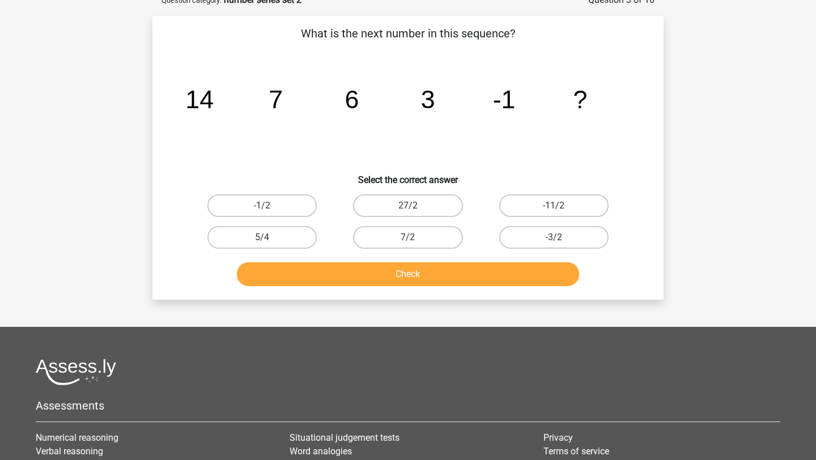
scroll to position [57, 0]
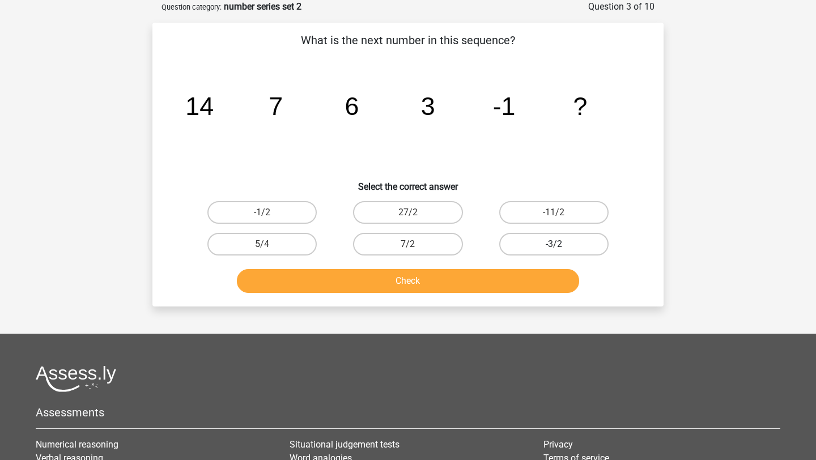
click at [544, 248] on label "-3/2" at bounding box center [553, 244] width 109 height 23
click at [554, 248] on input "-3/2" at bounding box center [557, 247] width 7 height 7
radio input "true"
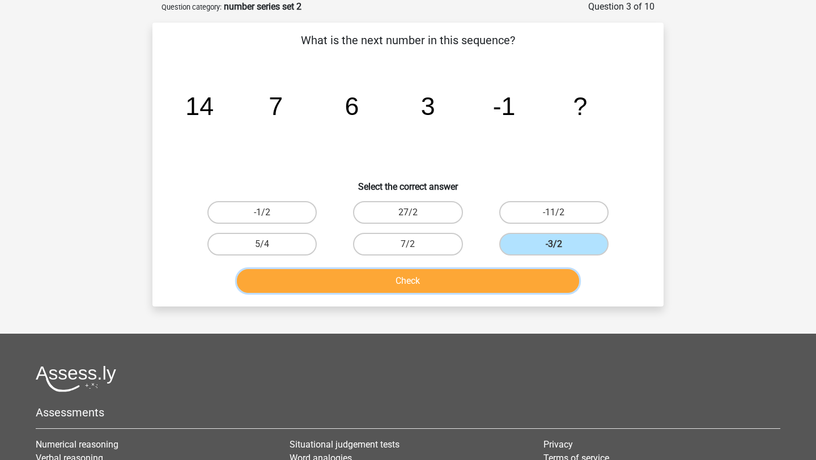
click at [451, 283] on button "Check" at bounding box center [408, 281] width 343 height 24
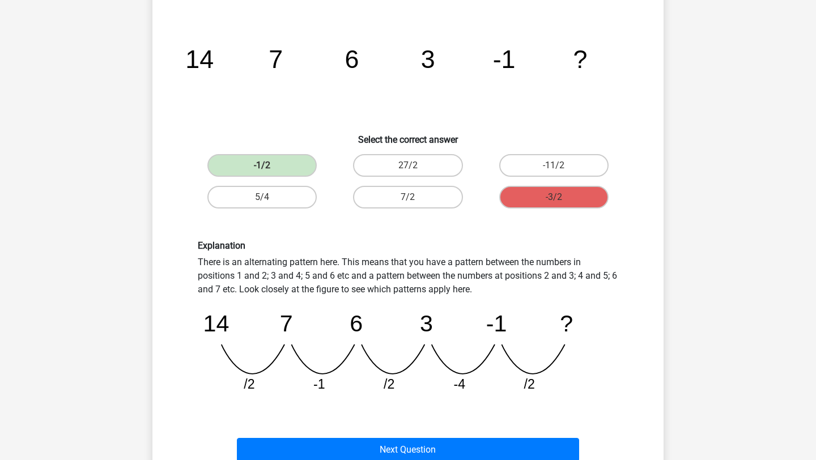
scroll to position [178, 0]
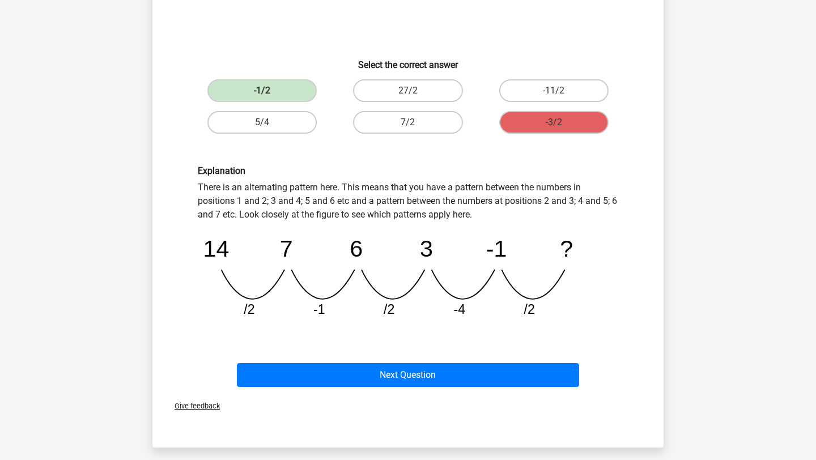
click at [445, 262] on icon "image/svg+xml 14 7 6 3 -1 ? /2 -1 /2 -4 /2" at bounding box center [408, 274] width 420 height 105
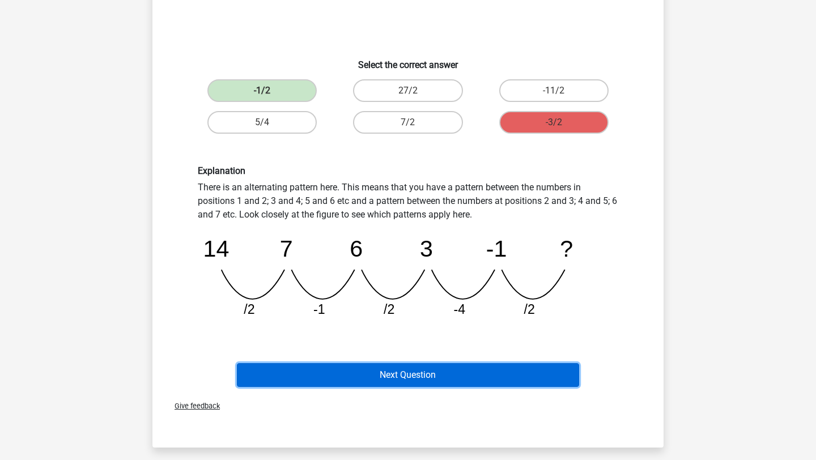
click at [484, 380] on button "Next Question" at bounding box center [408, 375] width 343 height 24
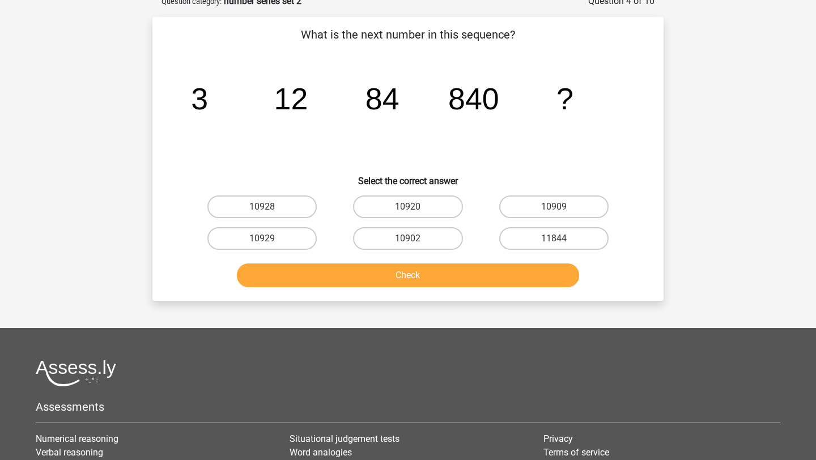
scroll to position [57, 0]
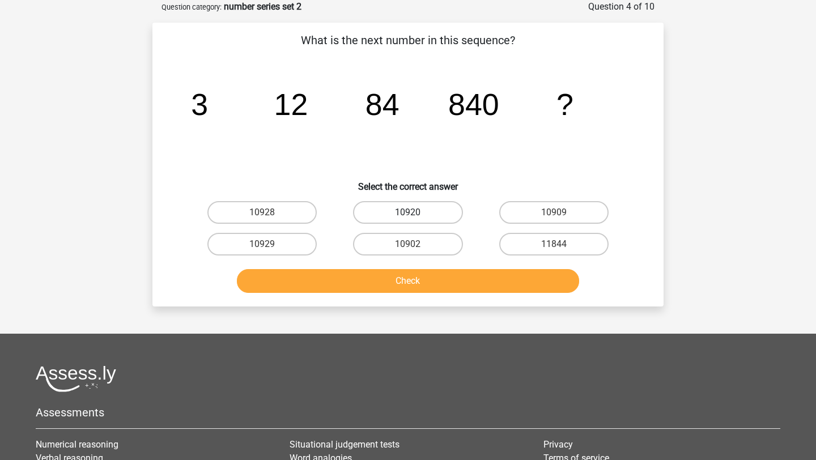
click at [429, 215] on label "10920" at bounding box center [407, 212] width 109 height 23
click at [415, 215] on input "10920" at bounding box center [411, 215] width 7 height 7
radio input "true"
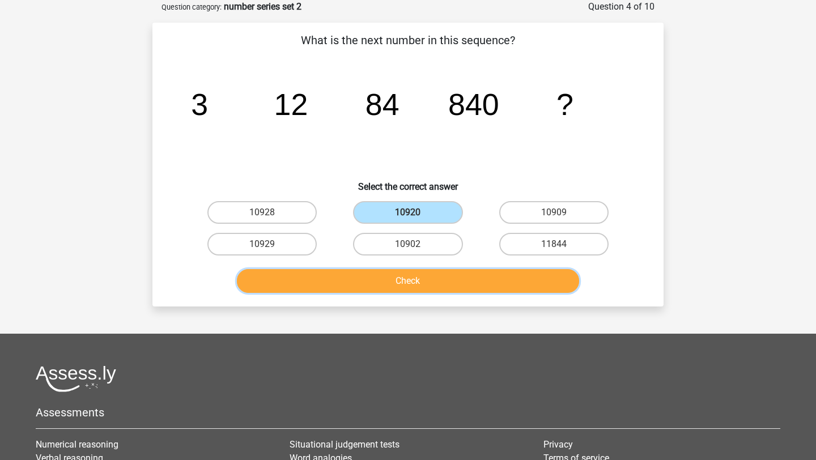
click at [432, 288] on button "Check" at bounding box center [408, 281] width 343 height 24
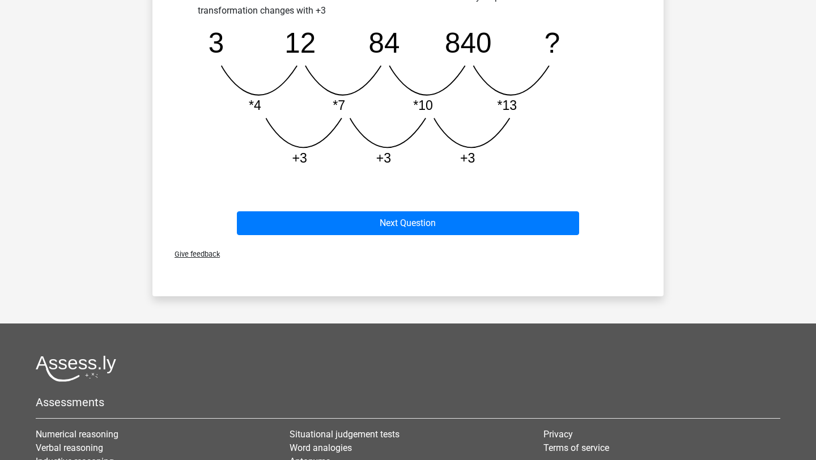
scroll to position [384, 0]
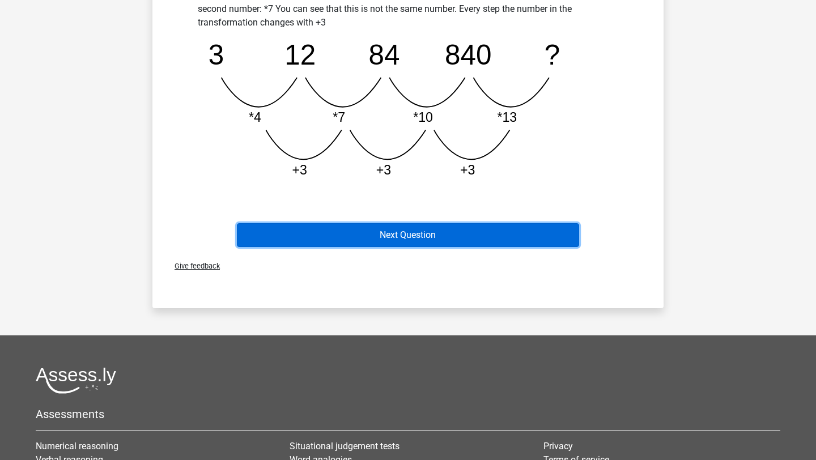
click at [389, 239] on button "Next Question" at bounding box center [408, 235] width 343 height 24
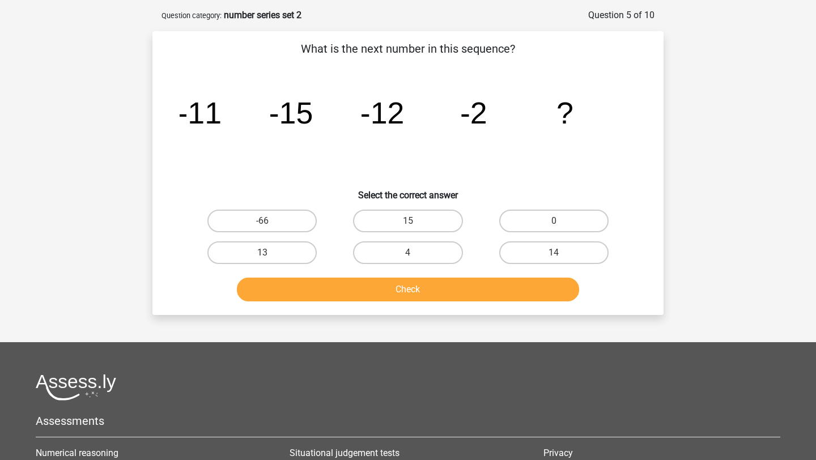
scroll to position [48, 0]
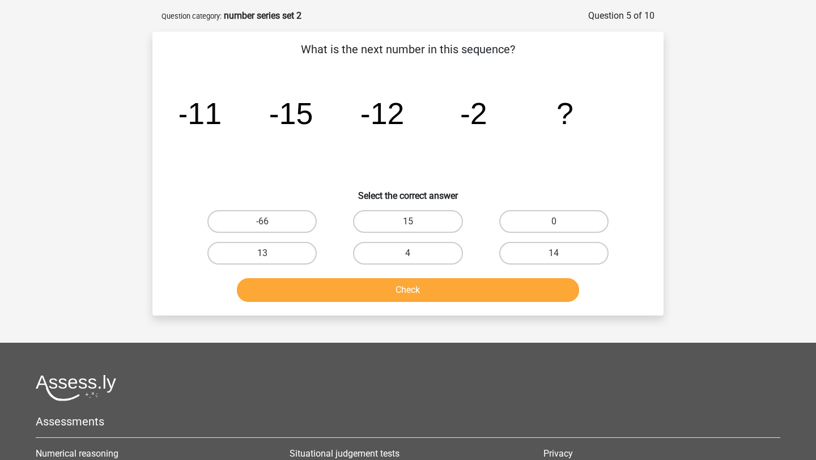
drag, startPoint x: 161, startPoint y: 197, endPoint x: 161, endPoint y: 189, distance: 8.5
click at [161, 194] on div "What is the next number in this sequence? image/svg+xml -11 -15 -12 -2 ? Select…" at bounding box center [408, 174] width 502 height 266
click at [241, 252] on label "13" at bounding box center [261, 253] width 109 height 23
click at [262, 253] on input "13" at bounding box center [265, 256] width 7 height 7
radio input "true"
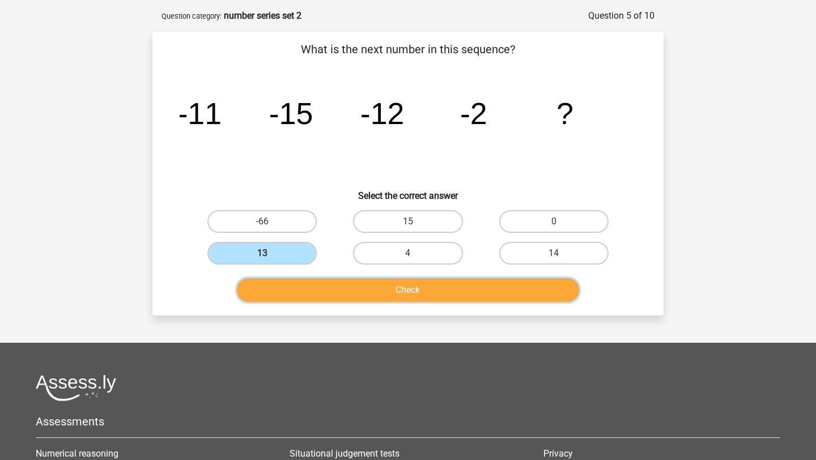
click at [343, 300] on button "Check" at bounding box center [408, 290] width 343 height 24
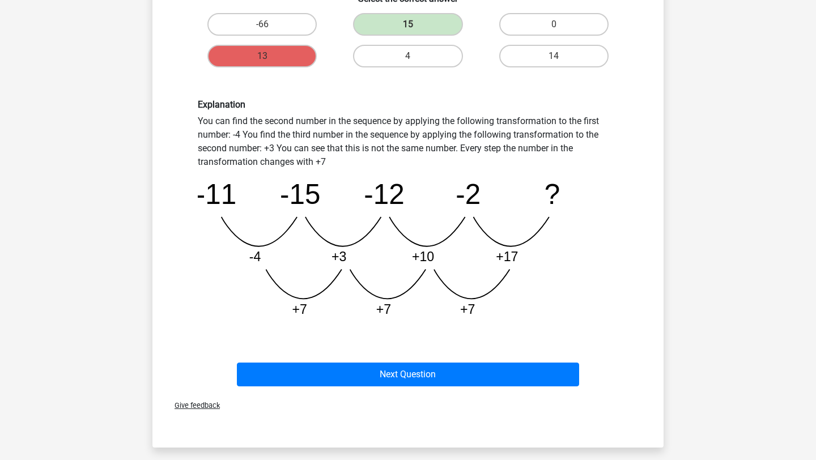
scroll to position [397, 0]
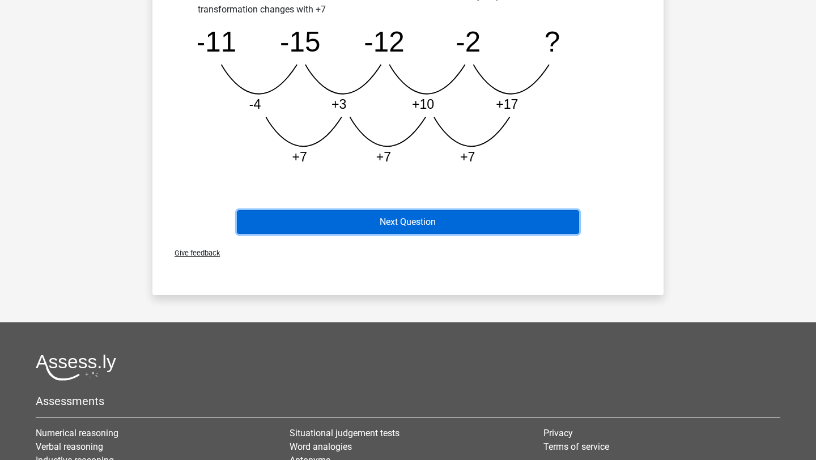
click at [360, 214] on button "Next Question" at bounding box center [408, 222] width 343 height 24
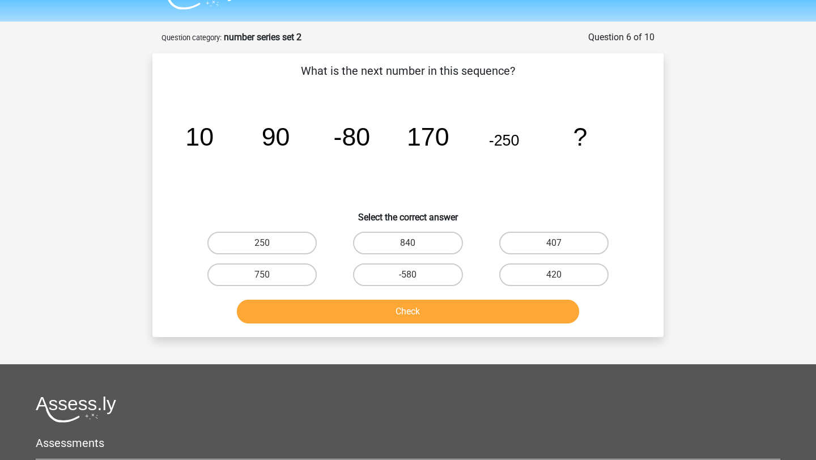
scroll to position [29, 0]
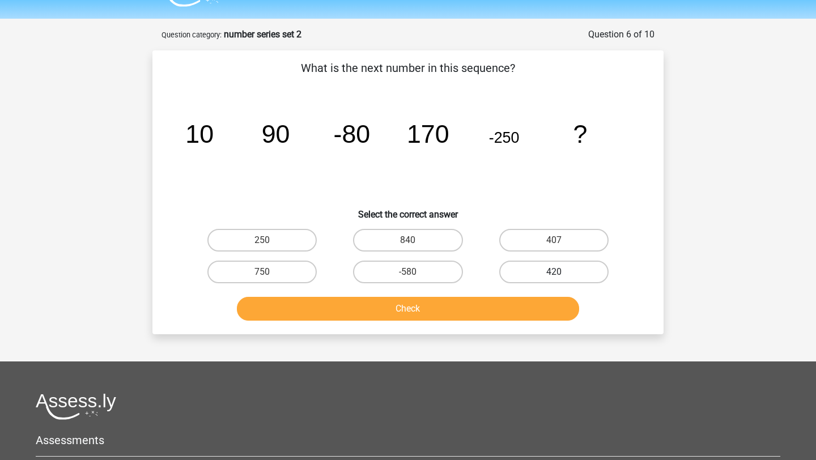
click at [560, 279] on label "420" at bounding box center [553, 272] width 109 height 23
click at [560, 279] on input "420" at bounding box center [557, 275] width 7 height 7
radio input "true"
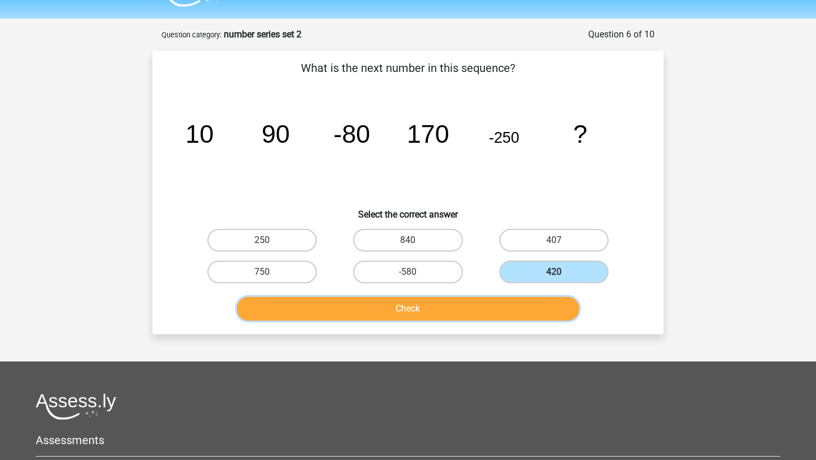
click at [469, 314] on button "Check" at bounding box center [408, 309] width 343 height 24
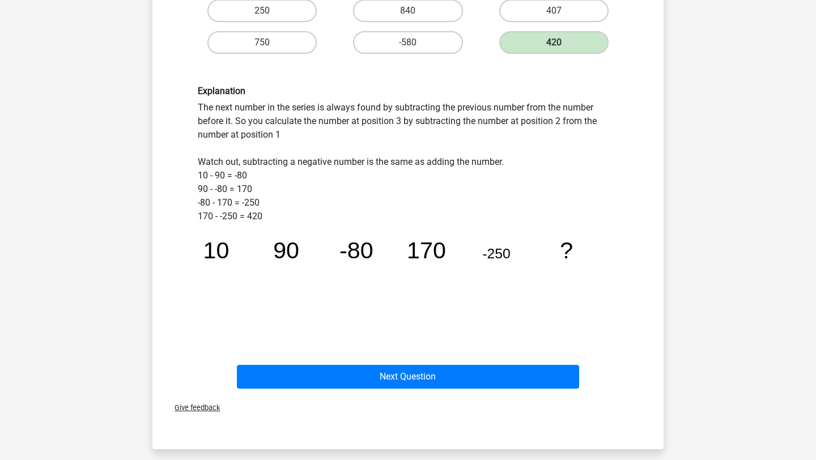
scroll to position [321, 0]
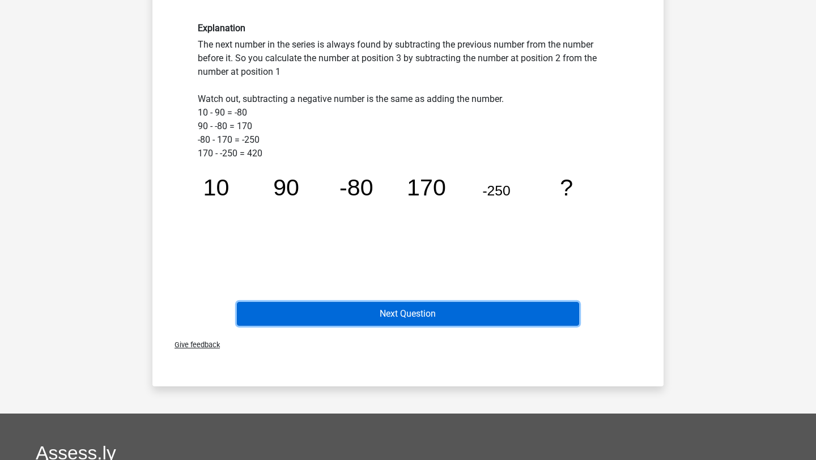
click at [469, 314] on button "Next Question" at bounding box center [408, 314] width 343 height 24
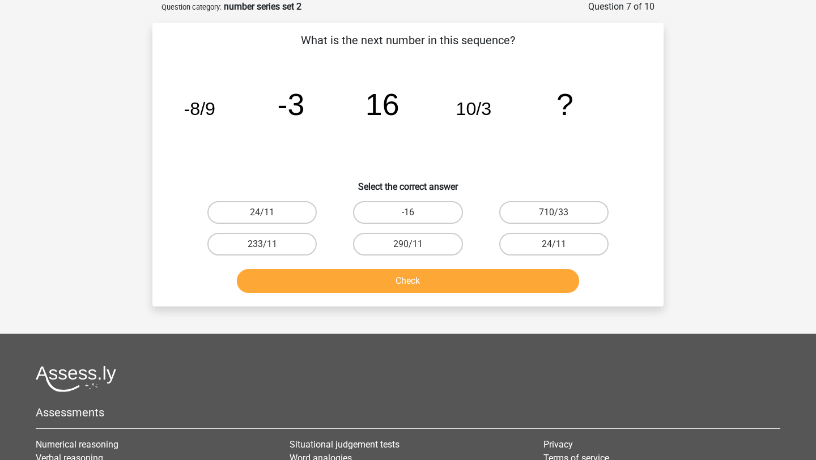
scroll to position [57, 0]
click at [520, 240] on label "24/11" at bounding box center [553, 244] width 109 height 23
click at [554, 244] on input "24/11" at bounding box center [557, 247] width 7 height 7
radio input "true"
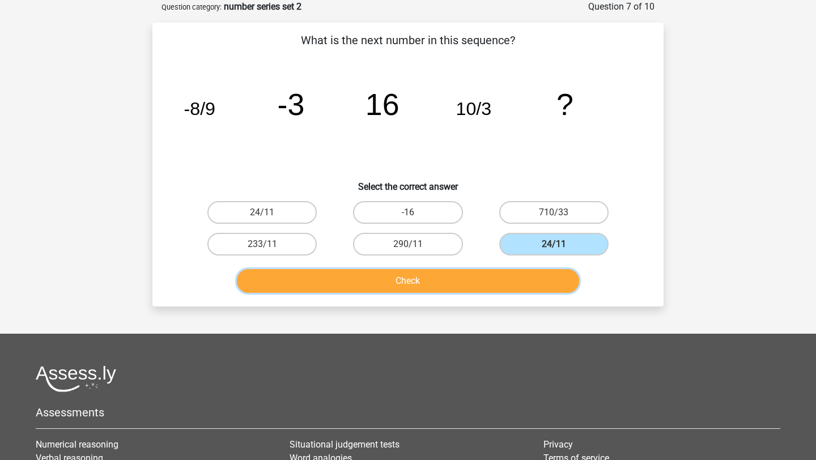
click at [455, 269] on button "Check" at bounding box center [408, 281] width 343 height 24
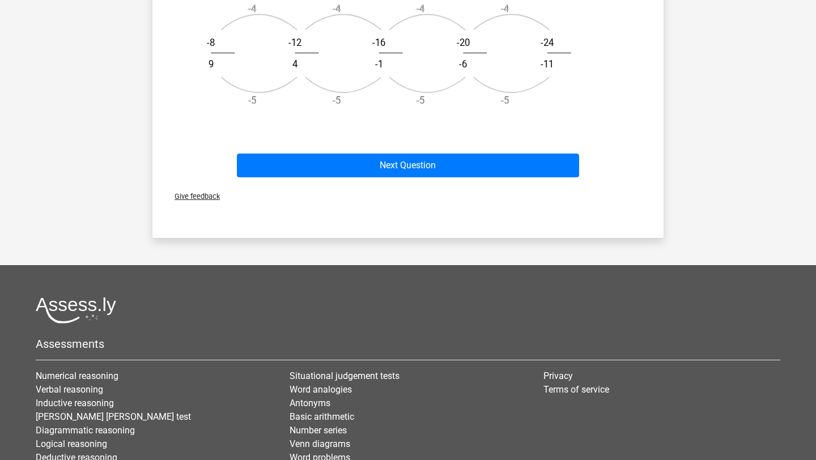
scroll to position [466, 0]
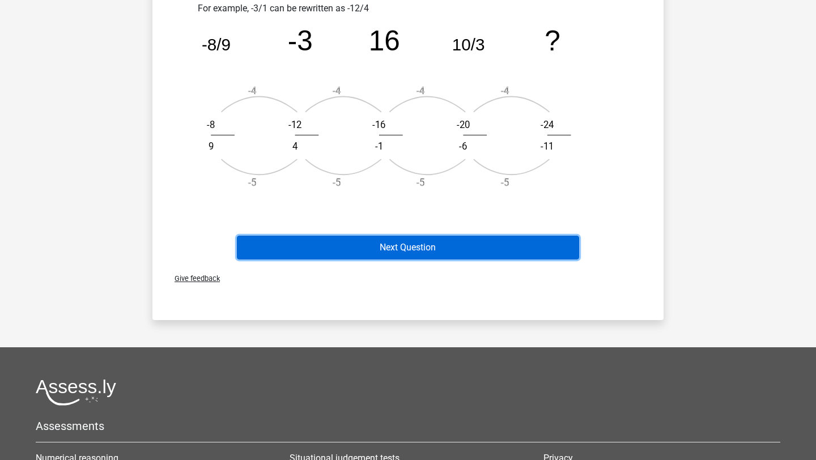
click at [429, 249] on button "Next Question" at bounding box center [408, 248] width 343 height 24
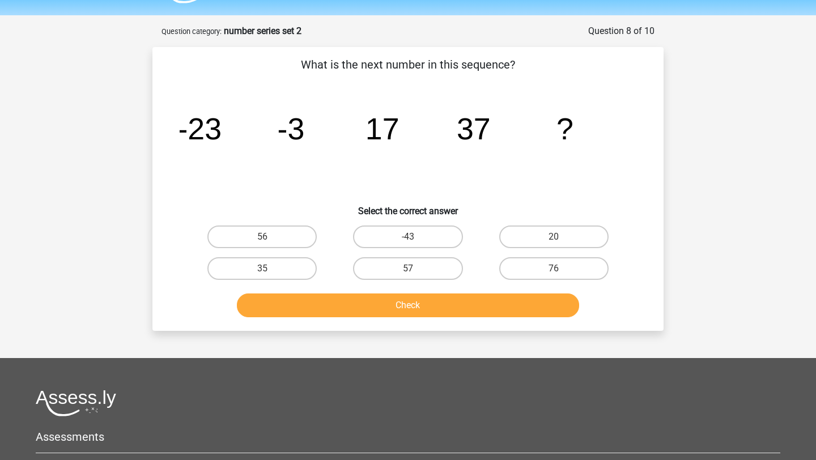
scroll to position [34, 0]
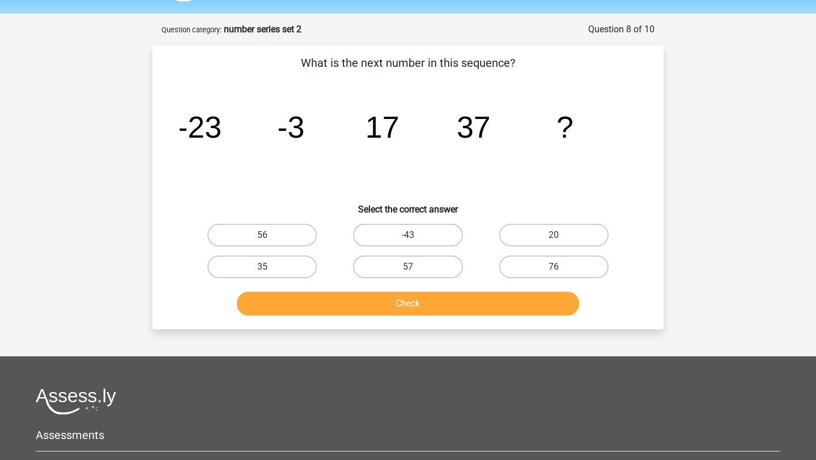
click at [405, 307] on button "Check" at bounding box center [408, 304] width 343 height 24
click at [399, 265] on label "57" at bounding box center [407, 267] width 109 height 23
click at [408, 267] on input "57" at bounding box center [411, 270] width 7 height 7
radio input "true"
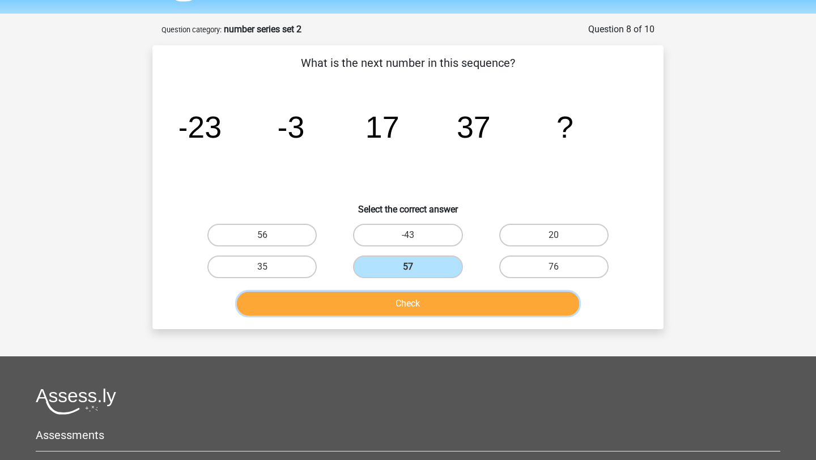
click at [407, 305] on button "Check" at bounding box center [408, 304] width 343 height 24
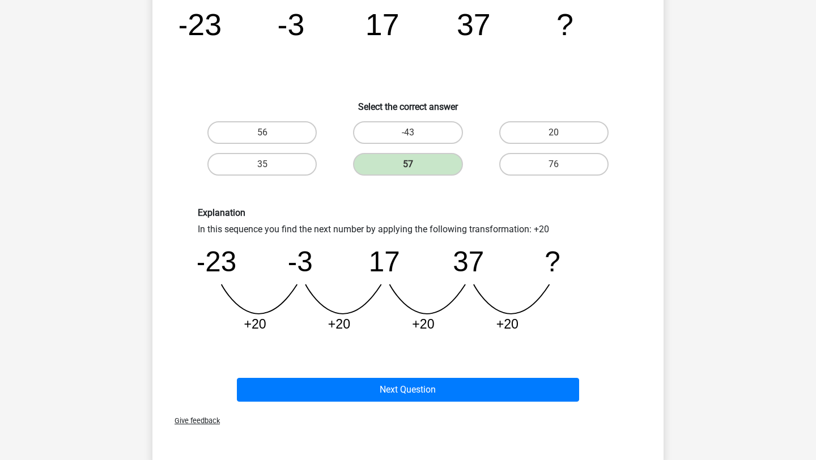
scroll to position [173, 0]
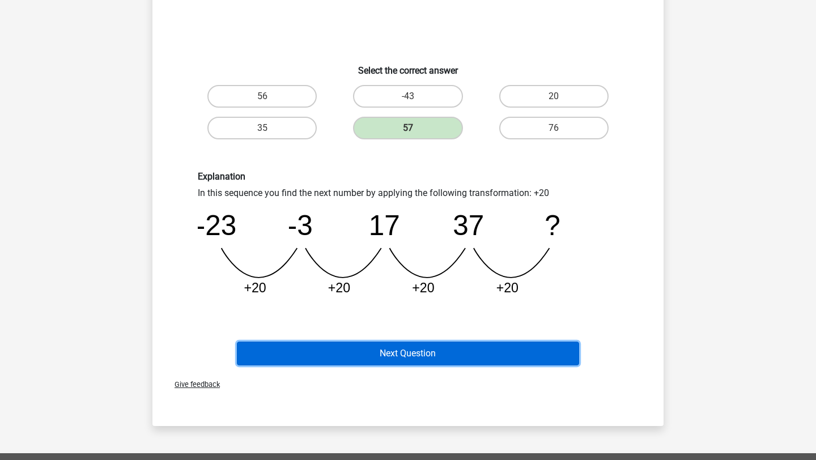
click at [410, 357] on button "Next Question" at bounding box center [408, 354] width 343 height 24
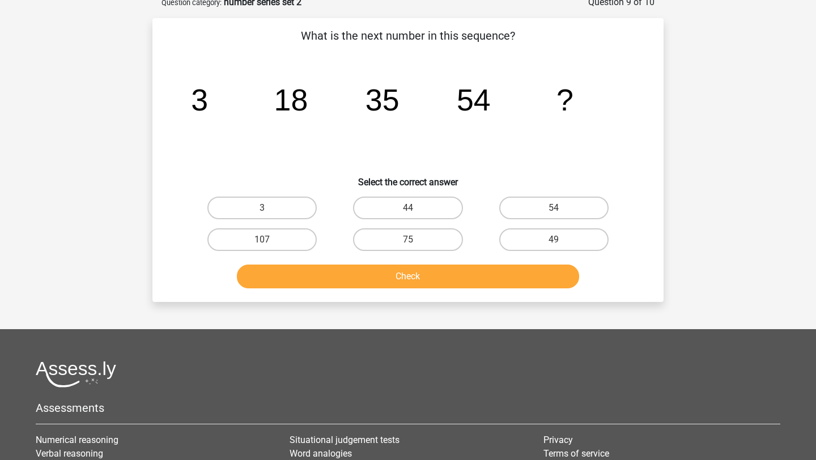
scroll to position [57, 0]
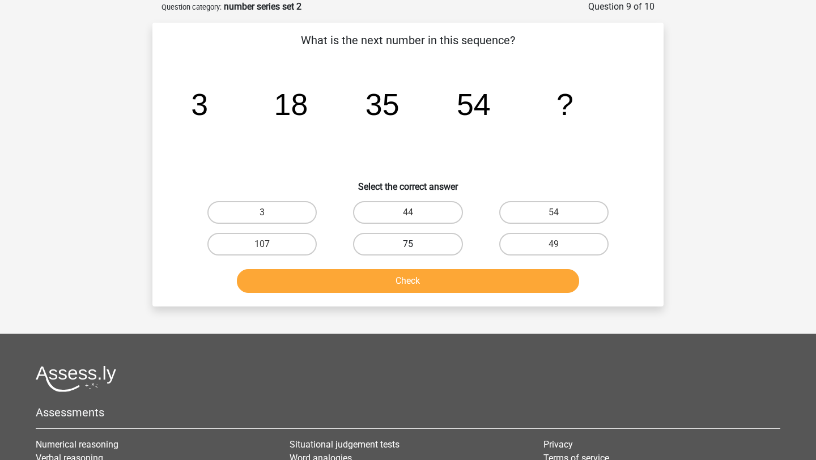
click at [412, 242] on label "75" at bounding box center [407, 244] width 109 height 23
click at [412, 244] on input "75" at bounding box center [411, 247] width 7 height 7
radio input "true"
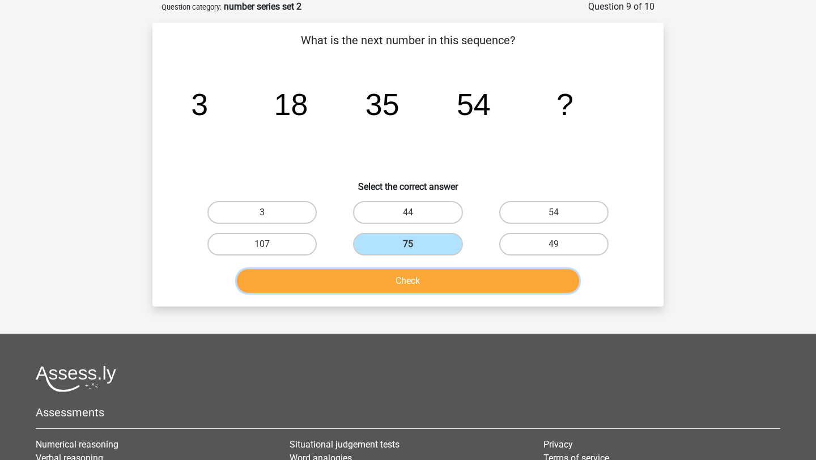
click at [407, 279] on button "Check" at bounding box center [408, 281] width 343 height 24
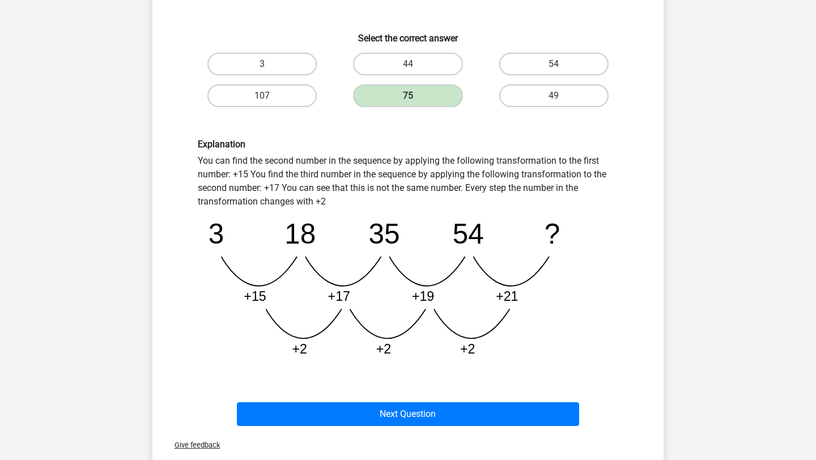
scroll to position [209, 0]
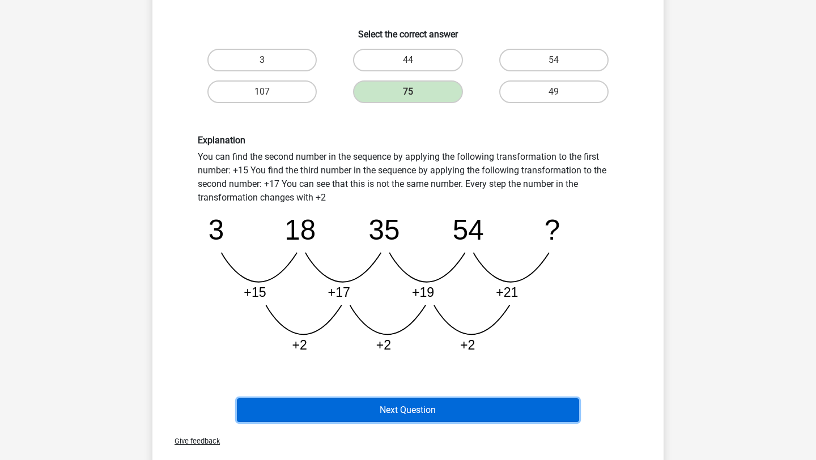
click at [452, 405] on button "Next Question" at bounding box center [408, 410] width 343 height 24
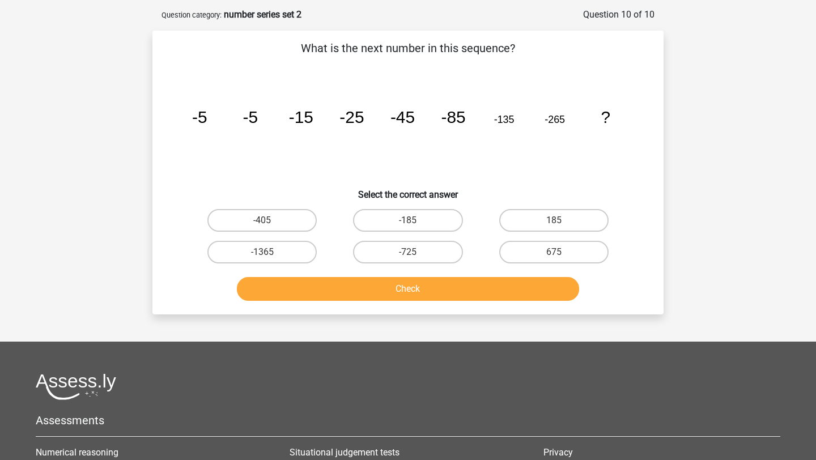
scroll to position [48, 0]
click at [237, 219] on label "-405" at bounding box center [261, 221] width 109 height 23
click at [262, 221] on input "-405" at bounding box center [265, 224] width 7 height 7
radio input "true"
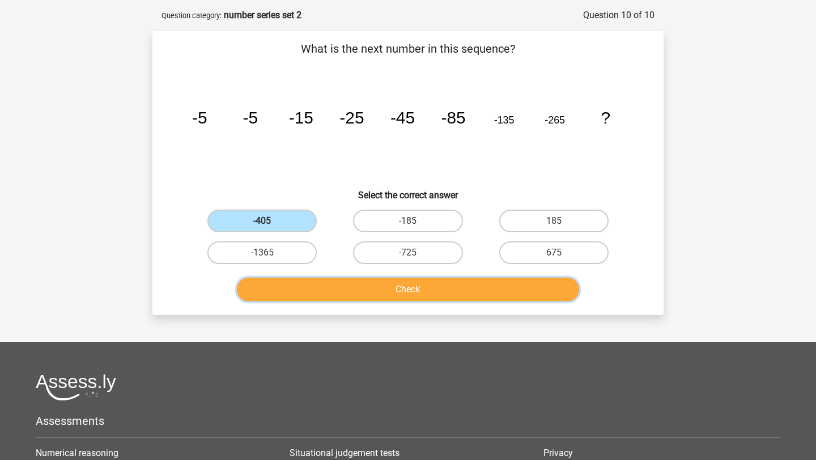
click at [337, 295] on button "Check" at bounding box center [408, 290] width 343 height 24
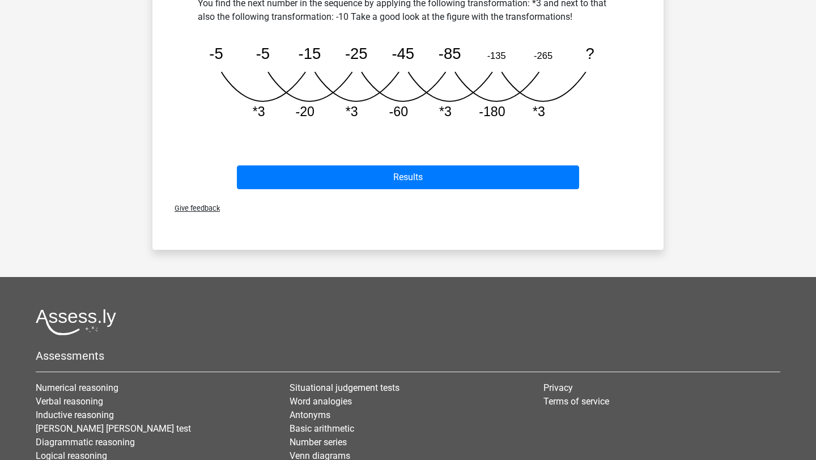
scroll to position [418, 0]
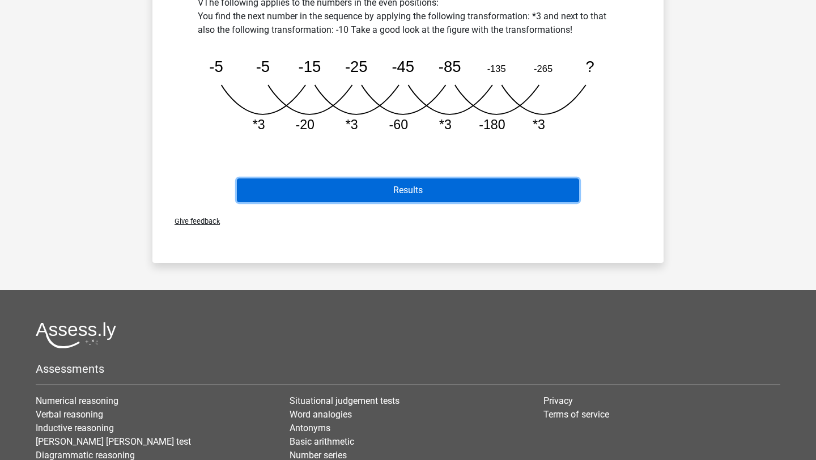
click at [399, 194] on button "Results" at bounding box center [408, 190] width 343 height 24
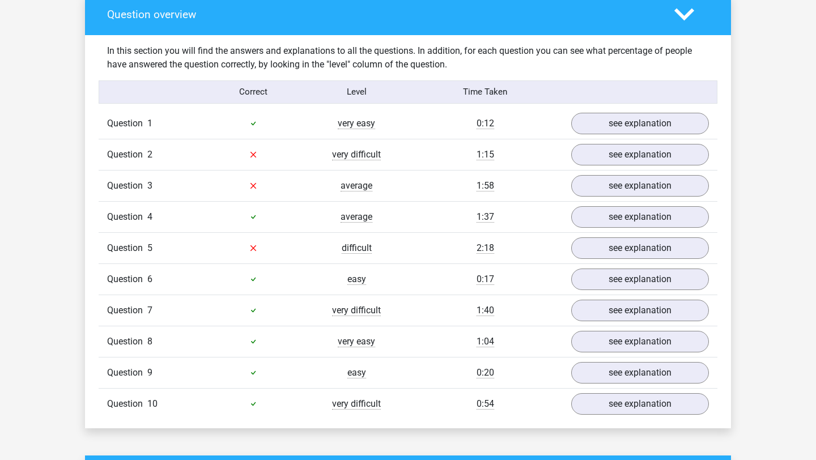
scroll to position [670, 0]
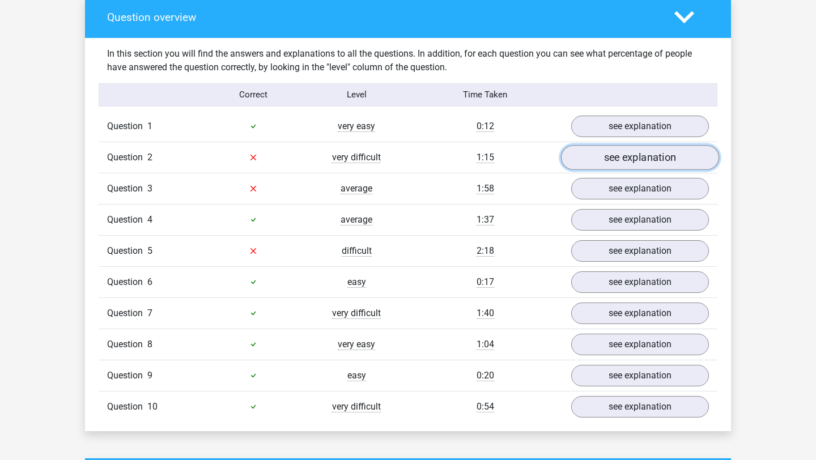
click at [637, 154] on link "see explanation" at bounding box center [640, 157] width 158 height 25
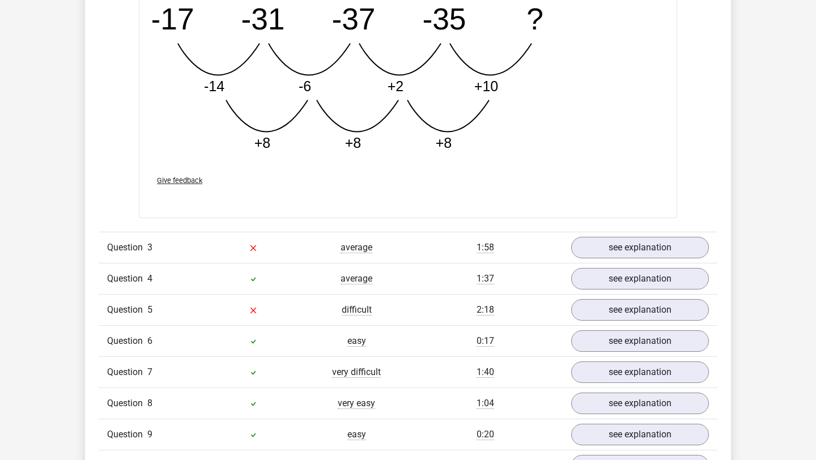
scroll to position [1204, 0]
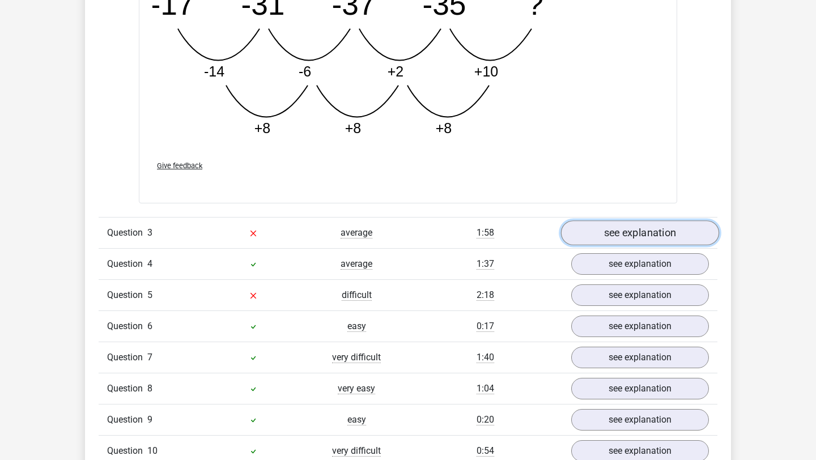
click at [651, 233] on link "see explanation" at bounding box center [640, 232] width 158 height 25
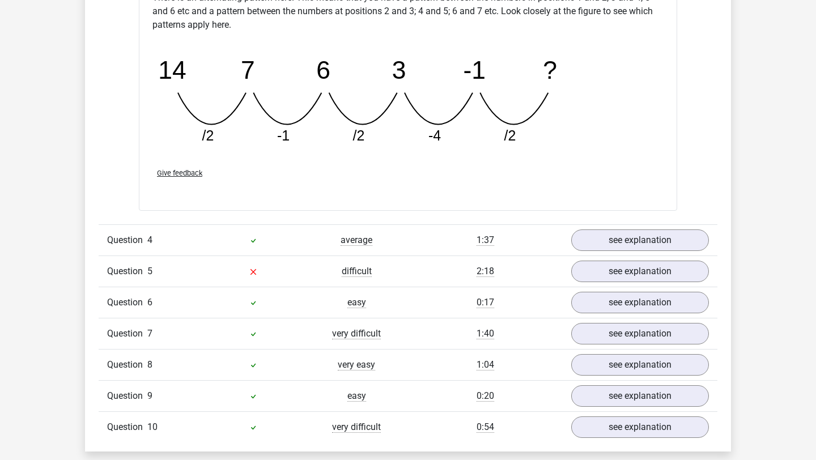
scroll to position [1751, 0]
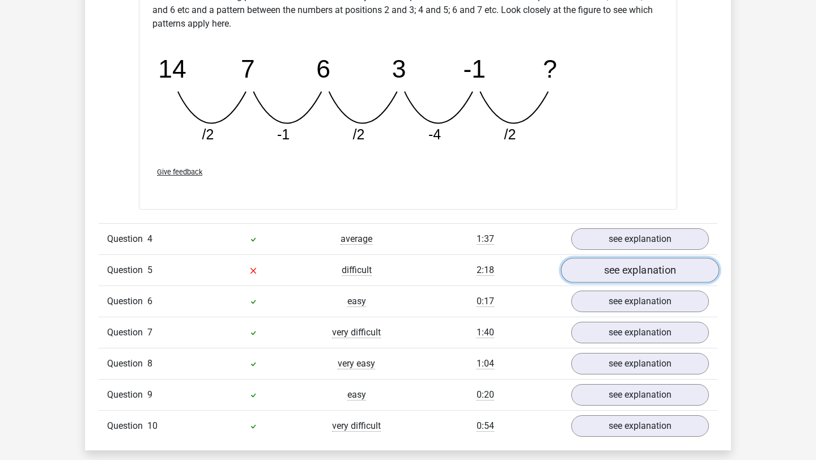
click at [665, 277] on link "see explanation" at bounding box center [640, 270] width 158 height 25
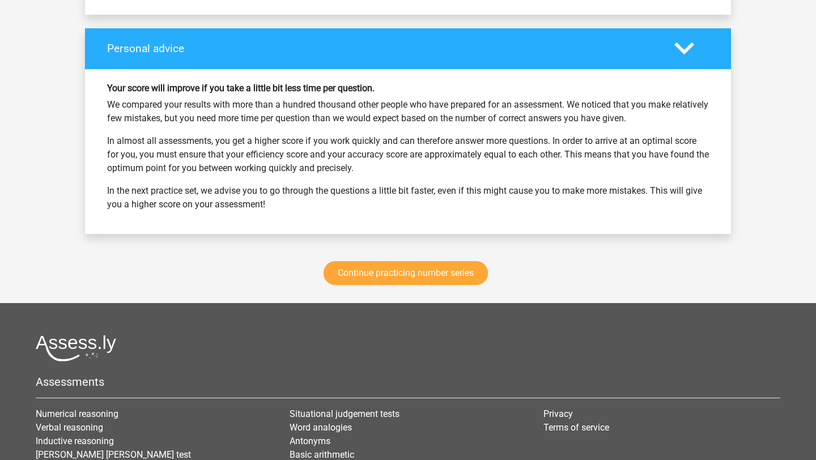
scroll to position [3302, 0]
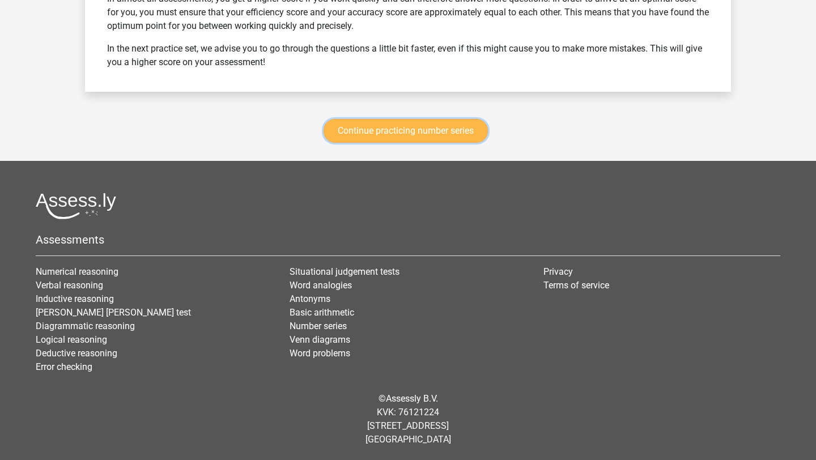
click at [402, 135] on link "Continue practicing number series" at bounding box center [405, 131] width 164 height 24
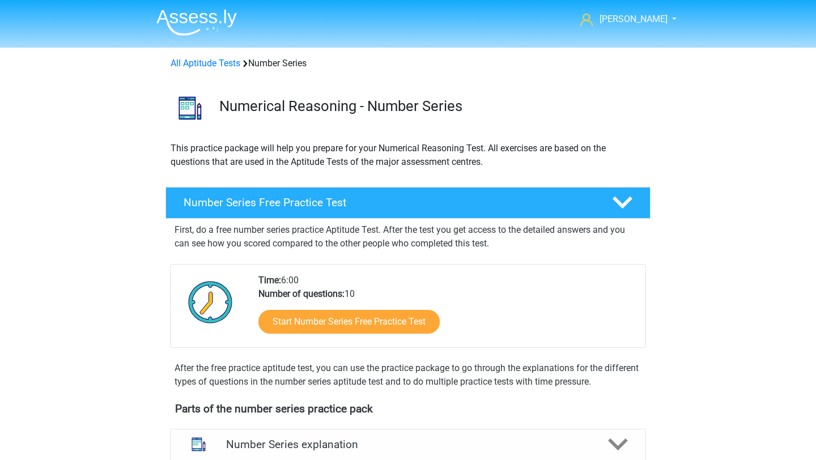
scroll to position [465, 0]
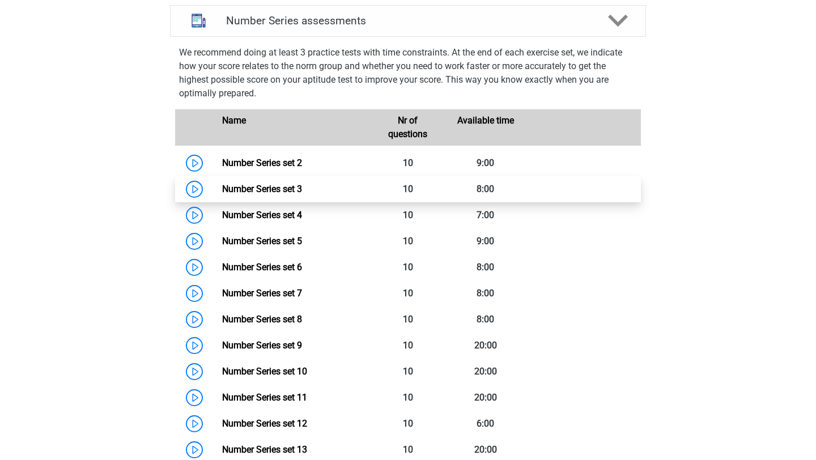
click at [284, 194] on link "Number Series set 3" at bounding box center [262, 189] width 80 height 11
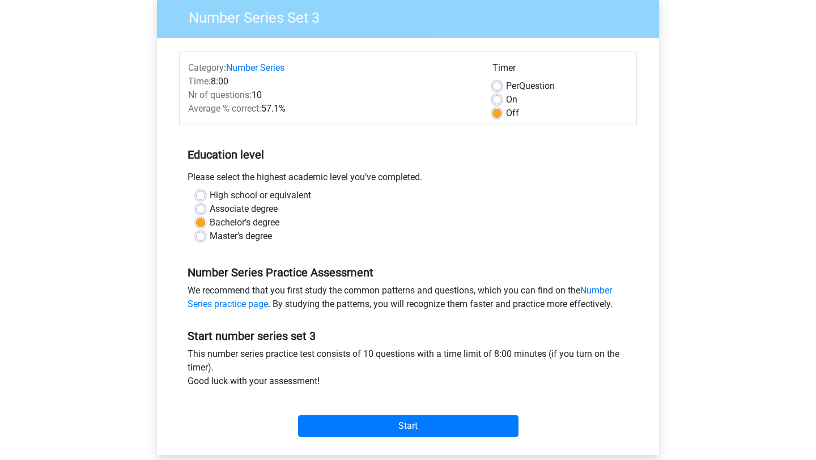
scroll to position [171, 0]
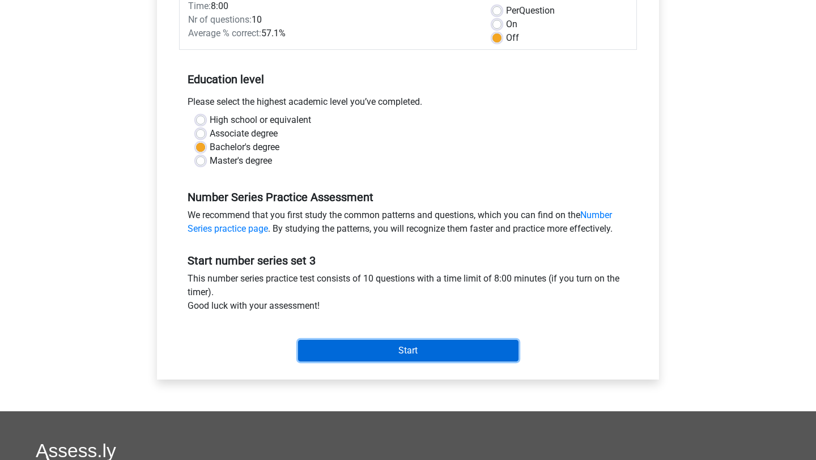
click at [378, 340] on input "Start" at bounding box center [408, 351] width 220 height 22
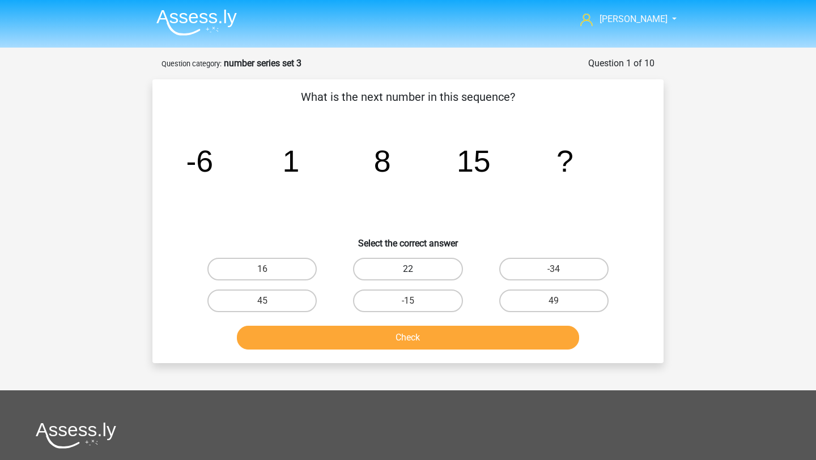
click at [398, 267] on label "22" at bounding box center [407, 269] width 109 height 23
click at [408, 269] on input "22" at bounding box center [411, 272] width 7 height 7
radio input "true"
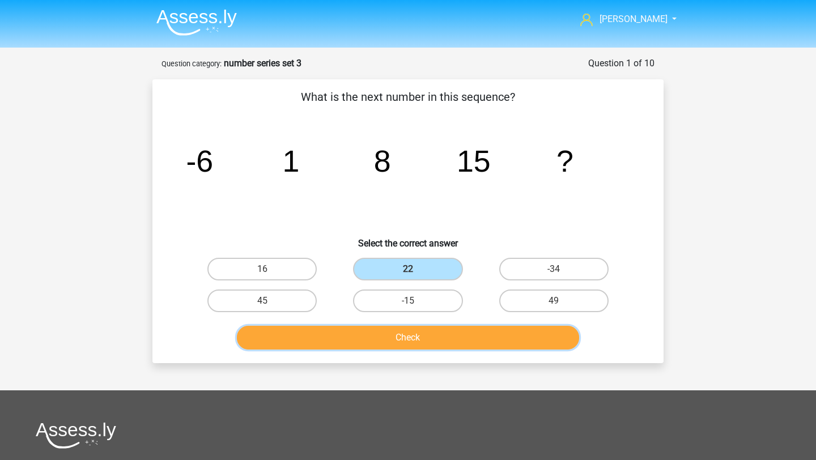
click at [407, 344] on button "Check" at bounding box center [408, 338] width 343 height 24
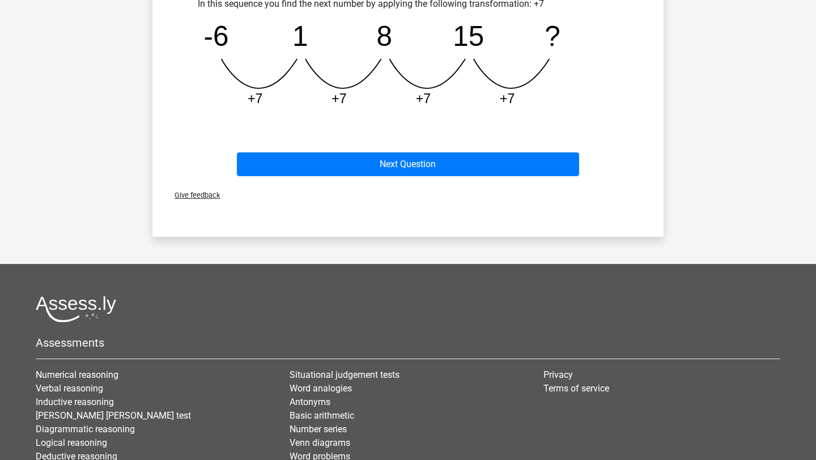
scroll to position [239, 0]
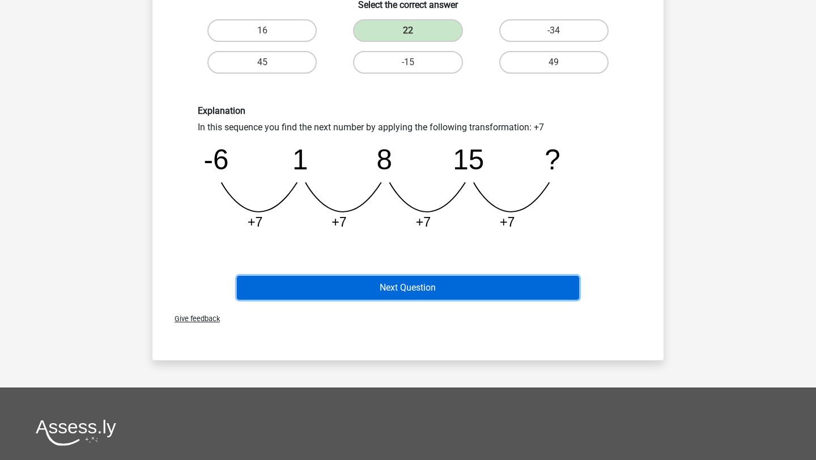
click at [412, 279] on button "Next Question" at bounding box center [408, 288] width 343 height 24
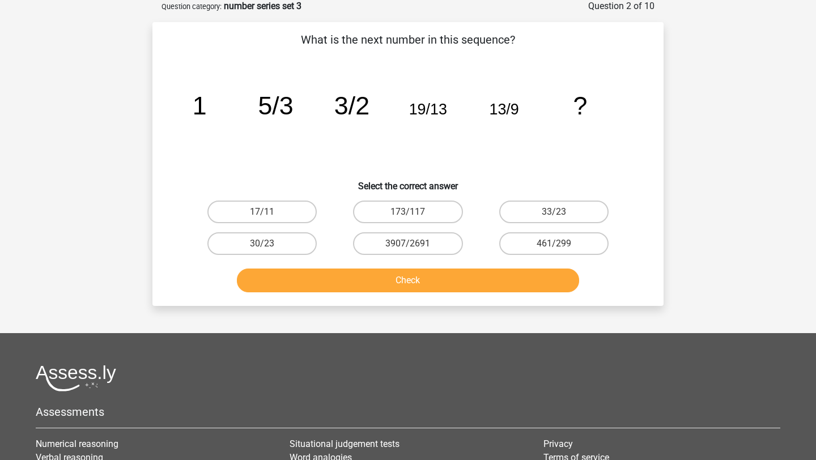
scroll to position [57, 0]
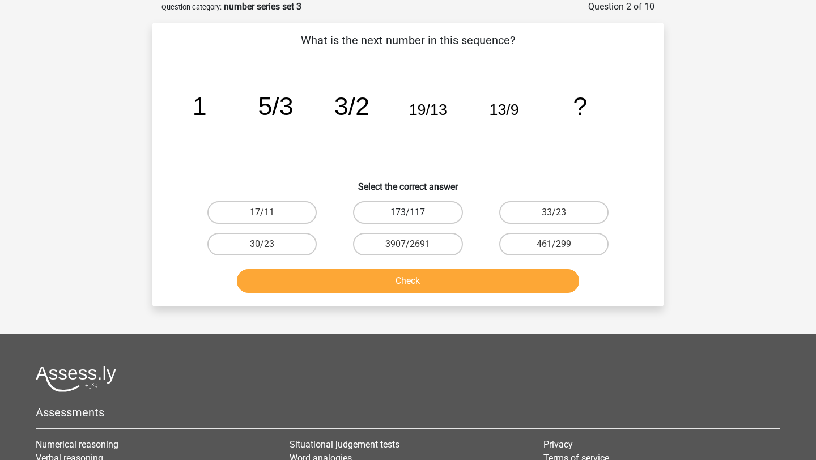
click at [430, 211] on label "173/117" at bounding box center [407, 212] width 109 height 23
click at [415, 212] on input "173/117" at bounding box center [411, 215] width 7 height 7
radio input "true"
click at [399, 259] on div "3907/2691" at bounding box center [408, 244] width 146 height 32
click at [399, 295] on div "Check" at bounding box center [407, 283] width 437 height 28
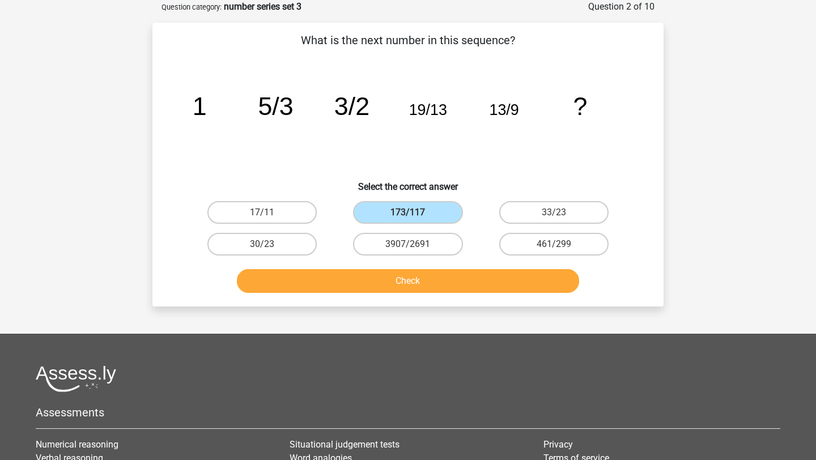
click at [399, 293] on div "Check" at bounding box center [407, 283] width 437 height 28
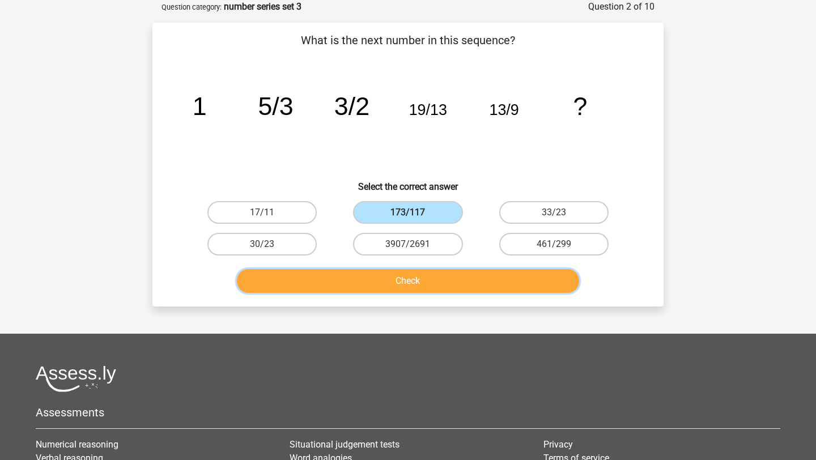
click at [399, 290] on button "Check" at bounding box center [408, 281] width 343 height 24
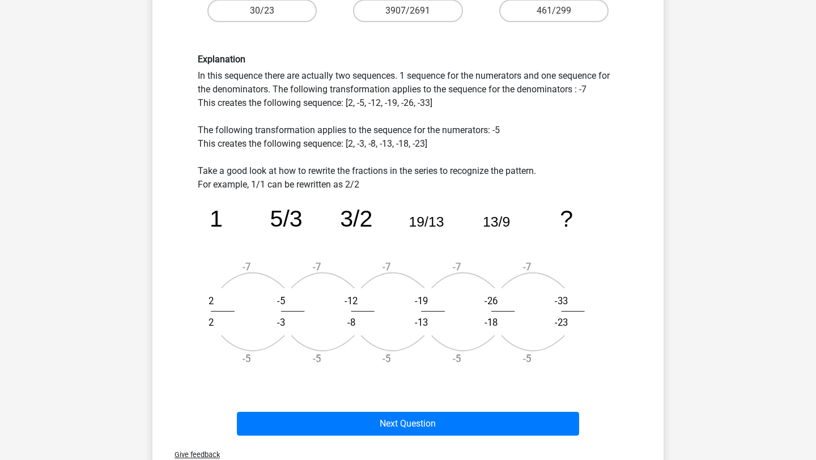
scroll to position [291, 0]
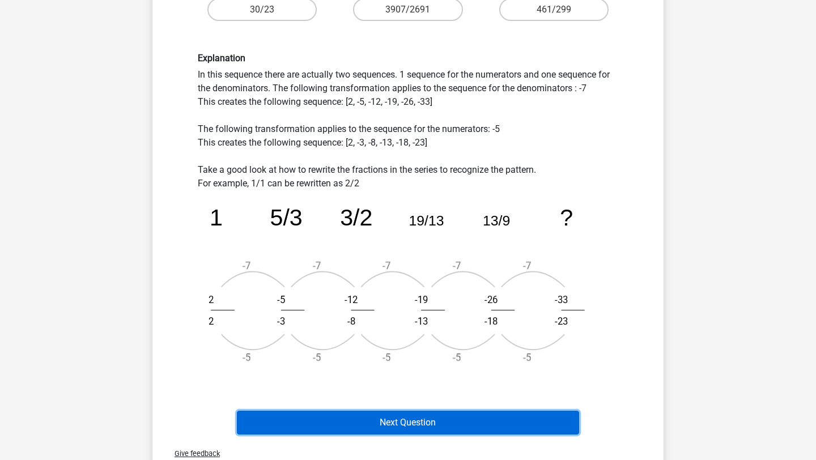
click at [428, 422] on button "Next Question" at bounding box center [408, 423] width 343 height 24
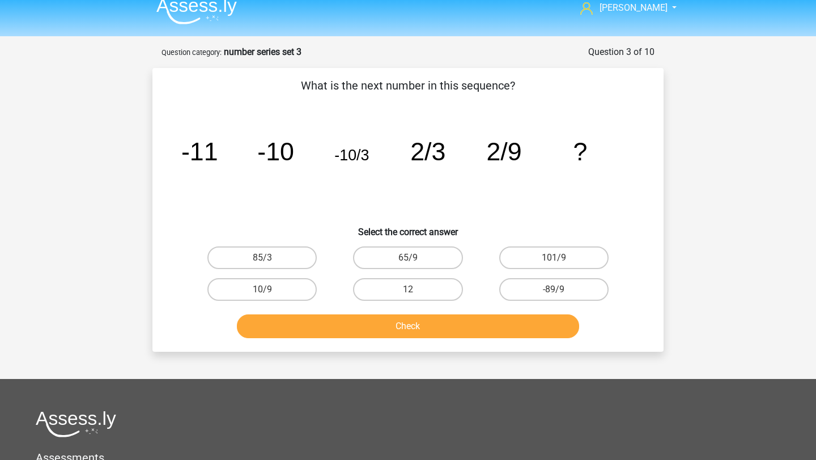
scroll to position [0, 0]
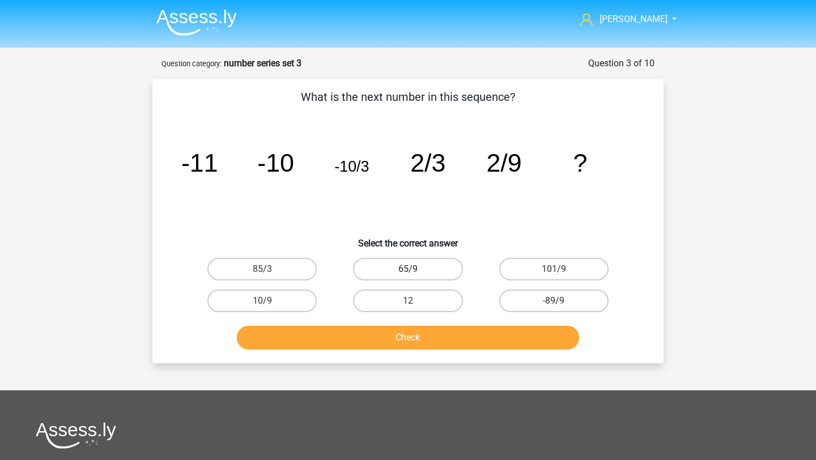
click at [454, 262] on label "65/9" at bounding box center [407, 269] width 109 height 23
click at [415, 269] on input "65/9" at bounding box center [411, 272] width 7 height 7
radio input "true"
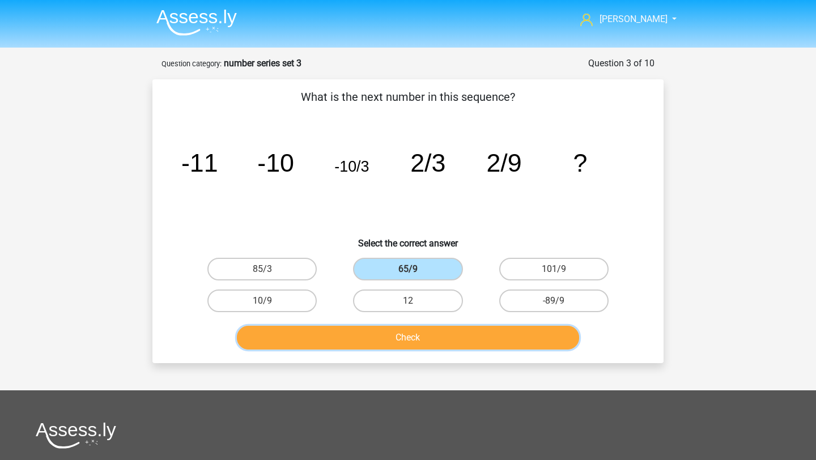
click at [405, 338] on button "Check" at bounding box center [408, 338] width 343 height 24
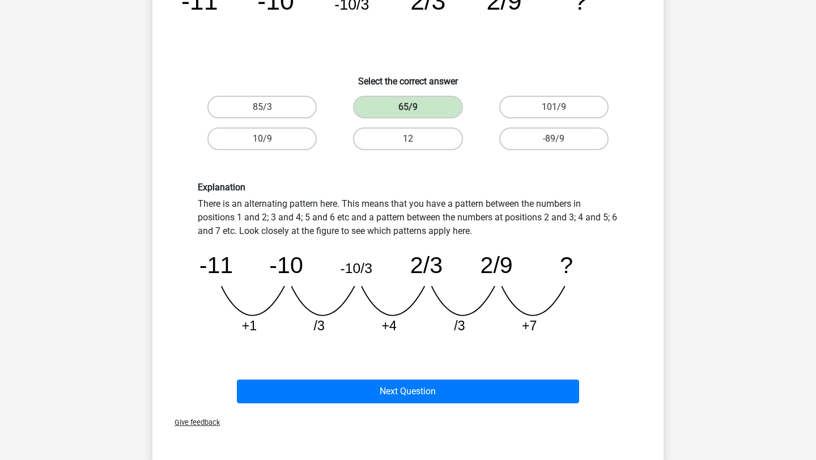
scroll to position [163, 0]
